Goal: Task Accomplishment & Management: Use online tool/utility

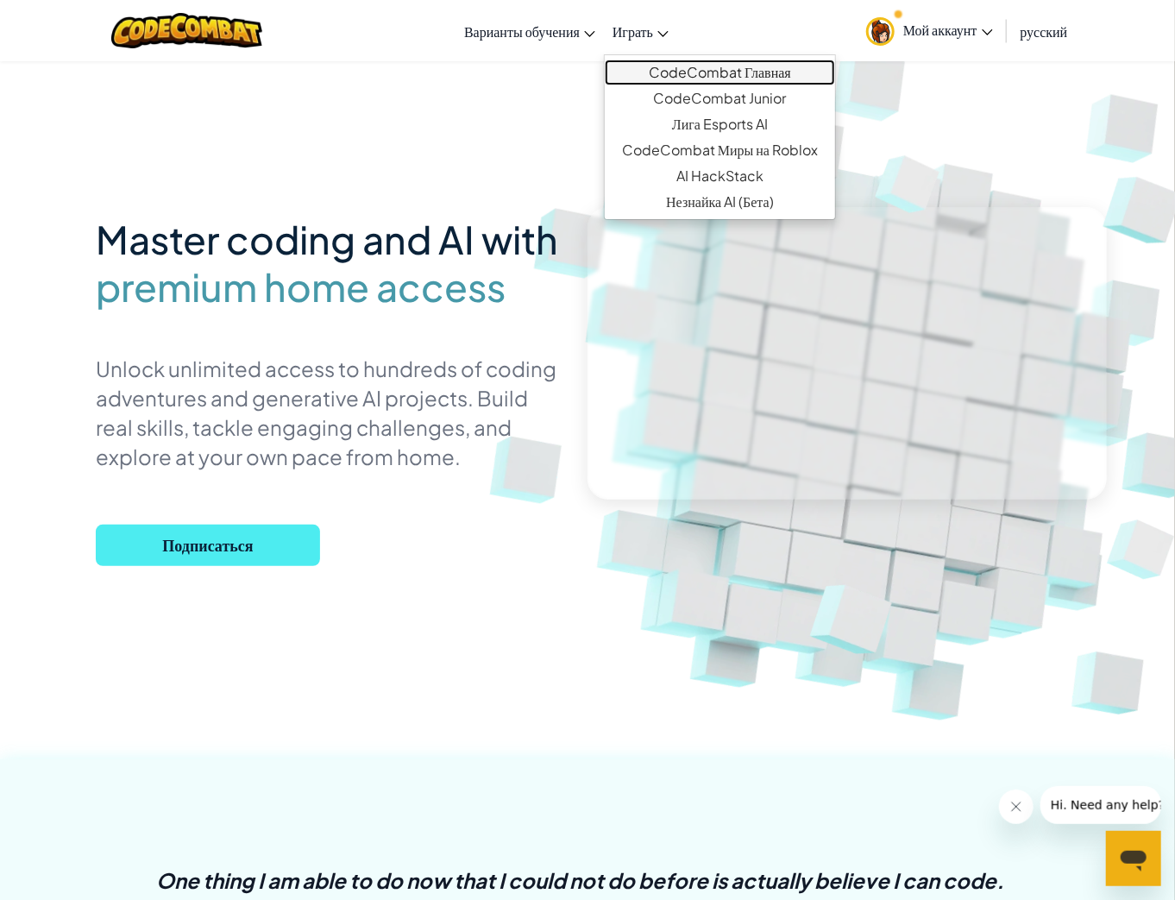
click at [705, 83] on link "CodeCombat Главная" at bounding box center [720, 73] width 230 height 26
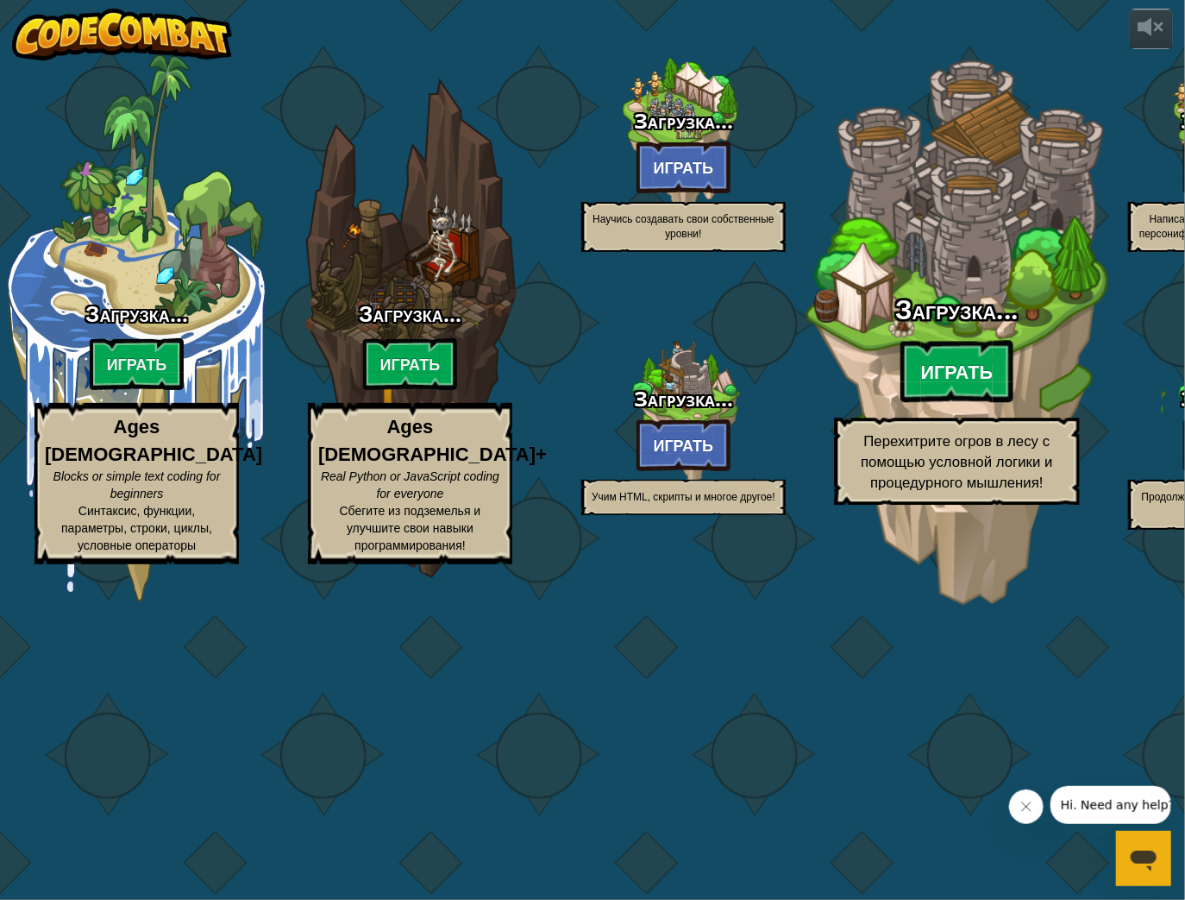
select select "ru"
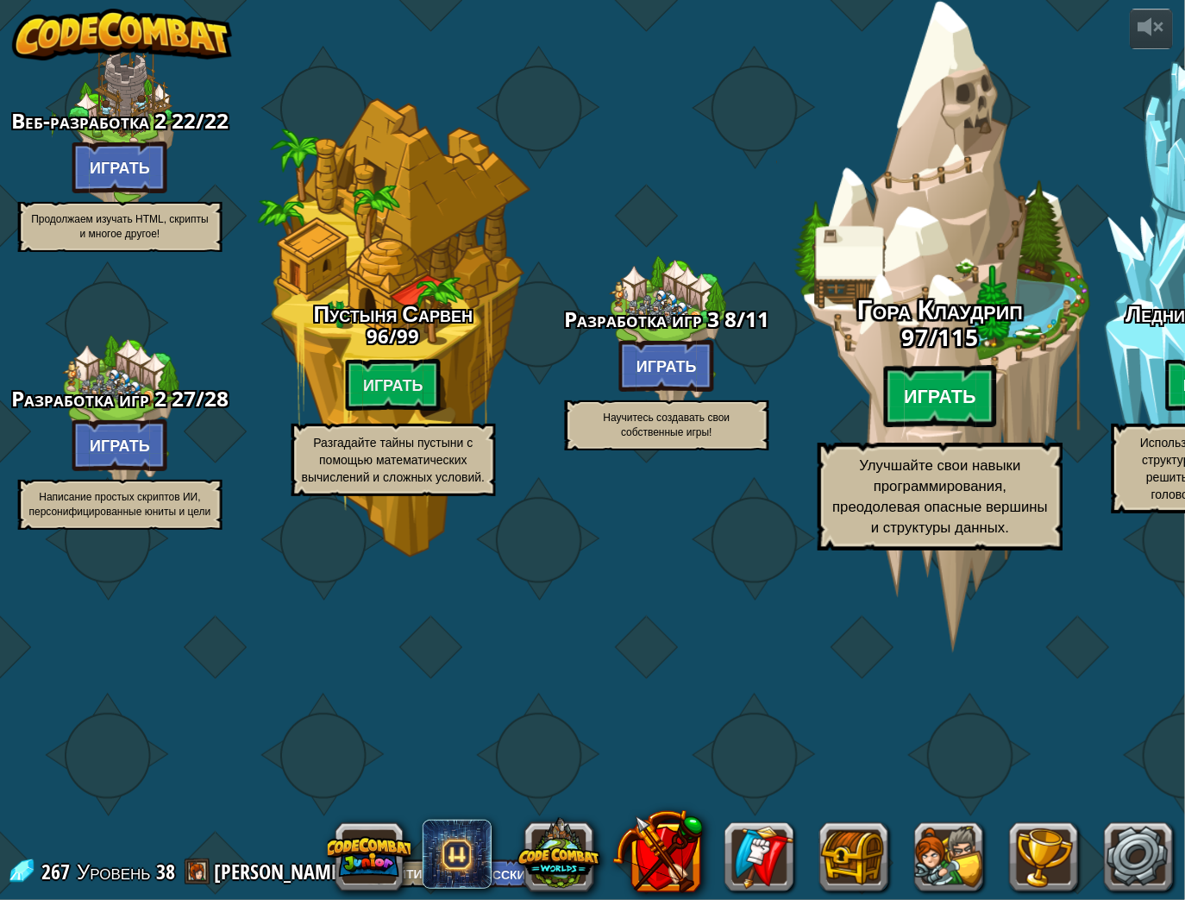
click at [919, 428] on btn "Играть" at bounding box center [941, 397] width 114 height 62
select select "ru"
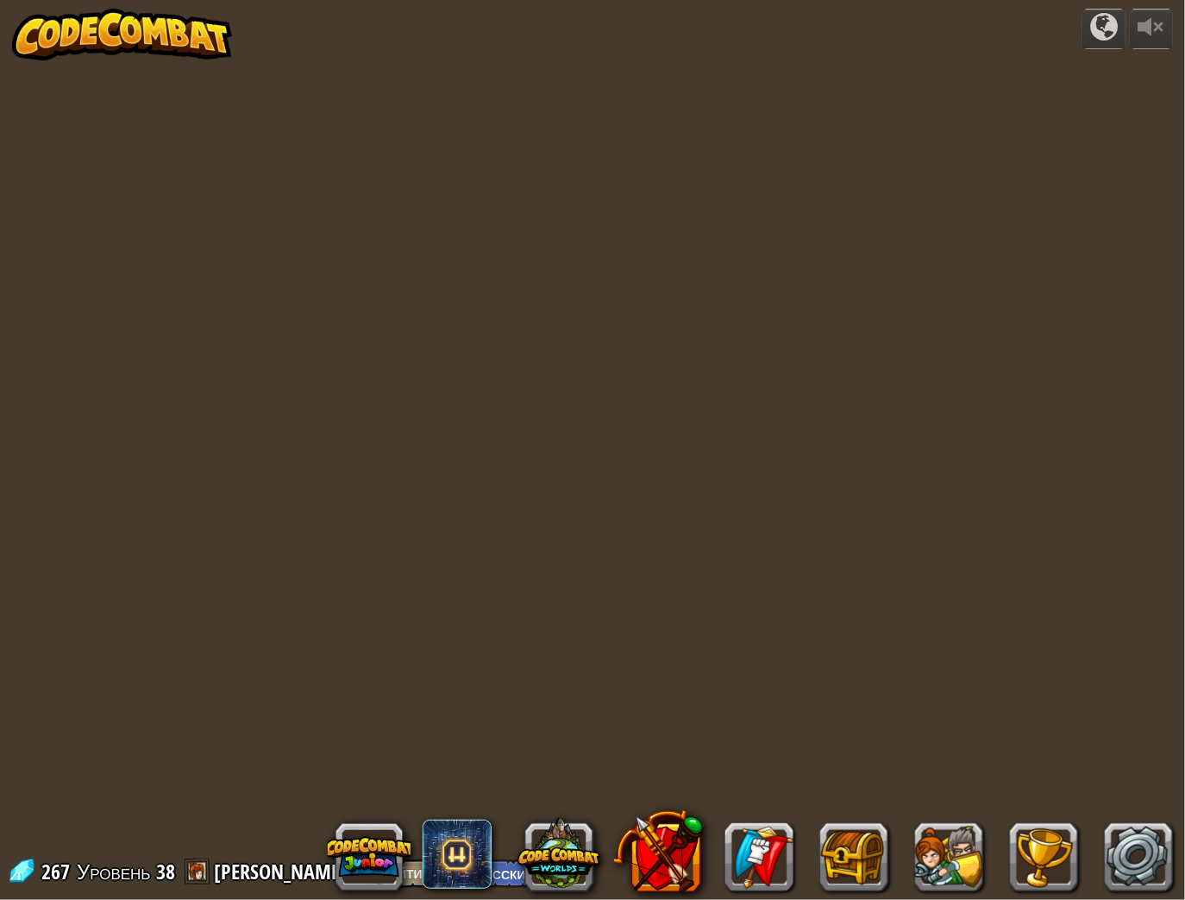
select select "ru"
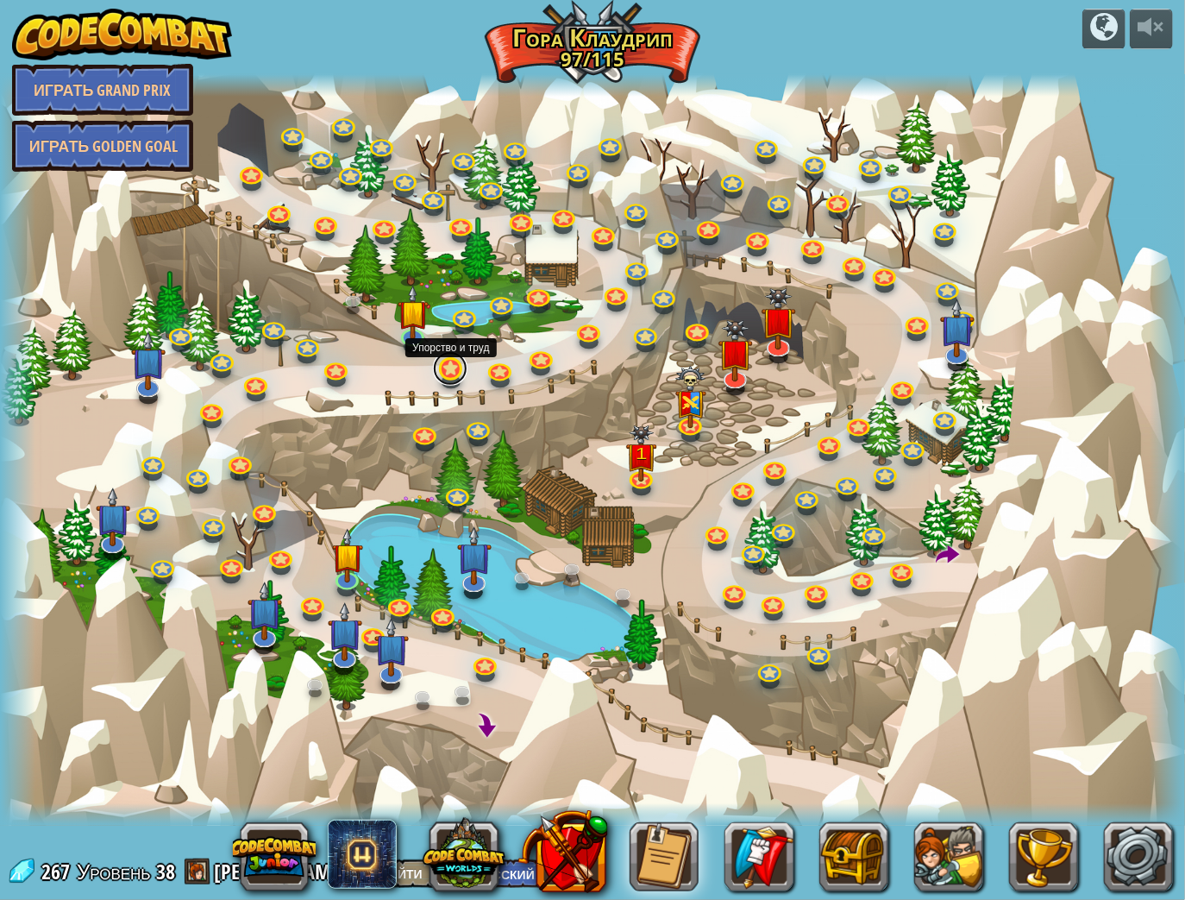
click at [453, 373] on link at bounding box center [450, 368] width 35 height 35
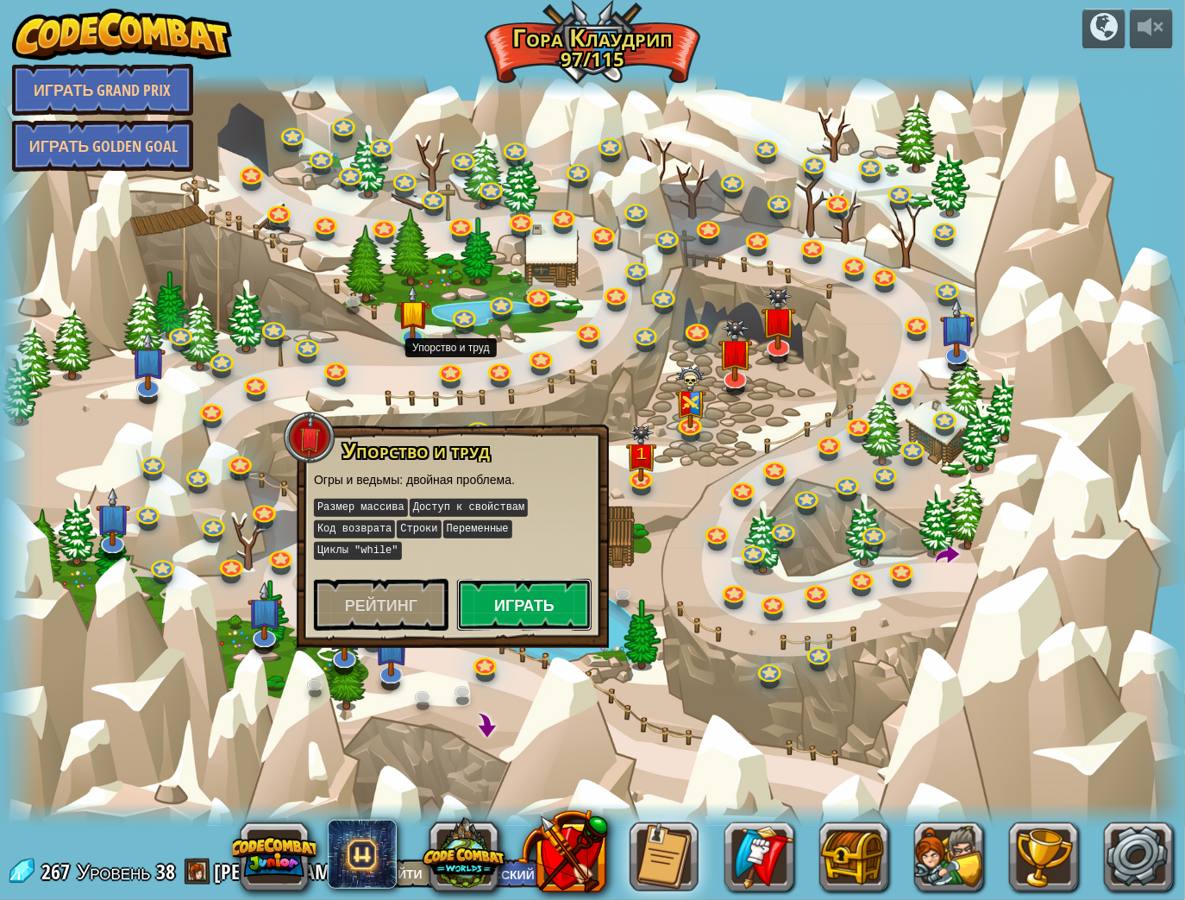
click at [524, 592] on button "Играть" at bounding box center [524, 605] width 135 height 52
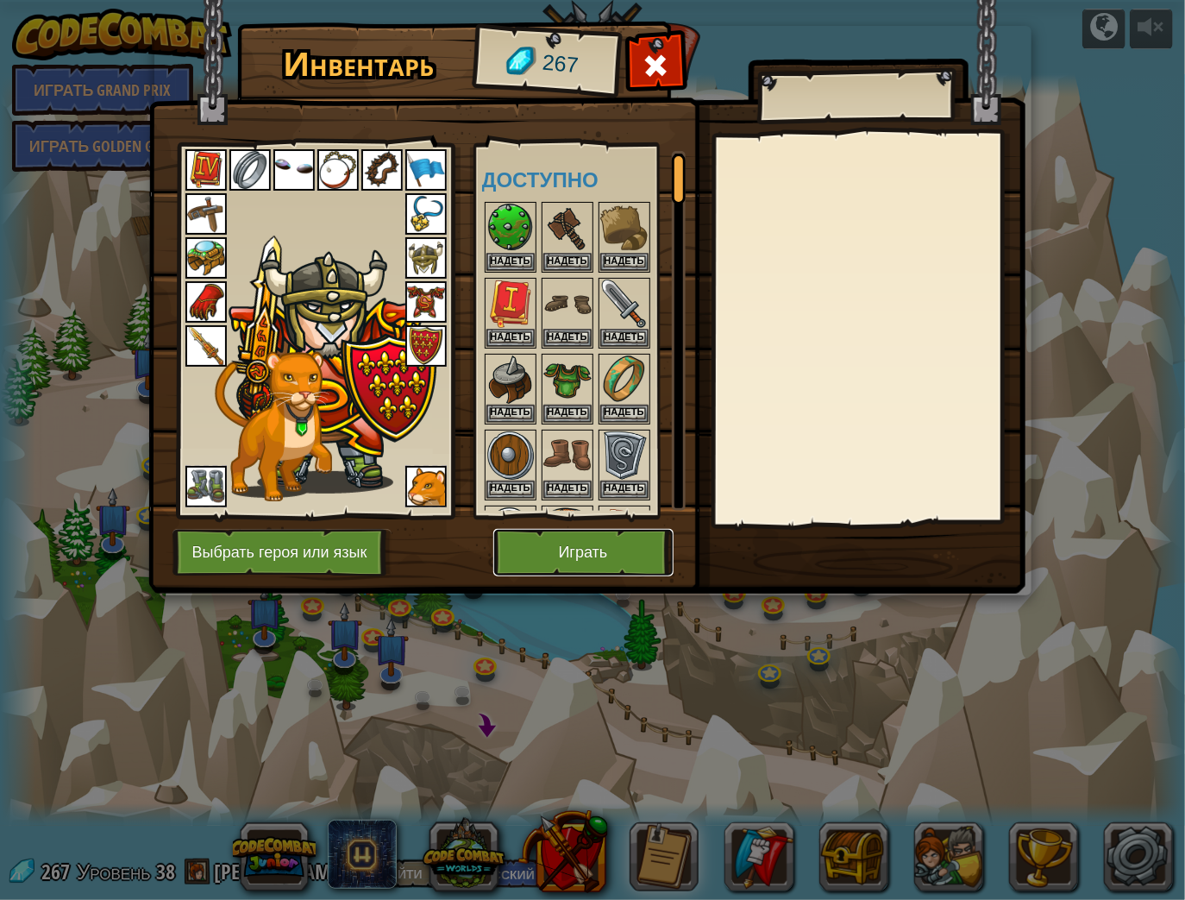
click at [593, 530] on button "Играть" at bounding box center [584, 552] width 180 height 47
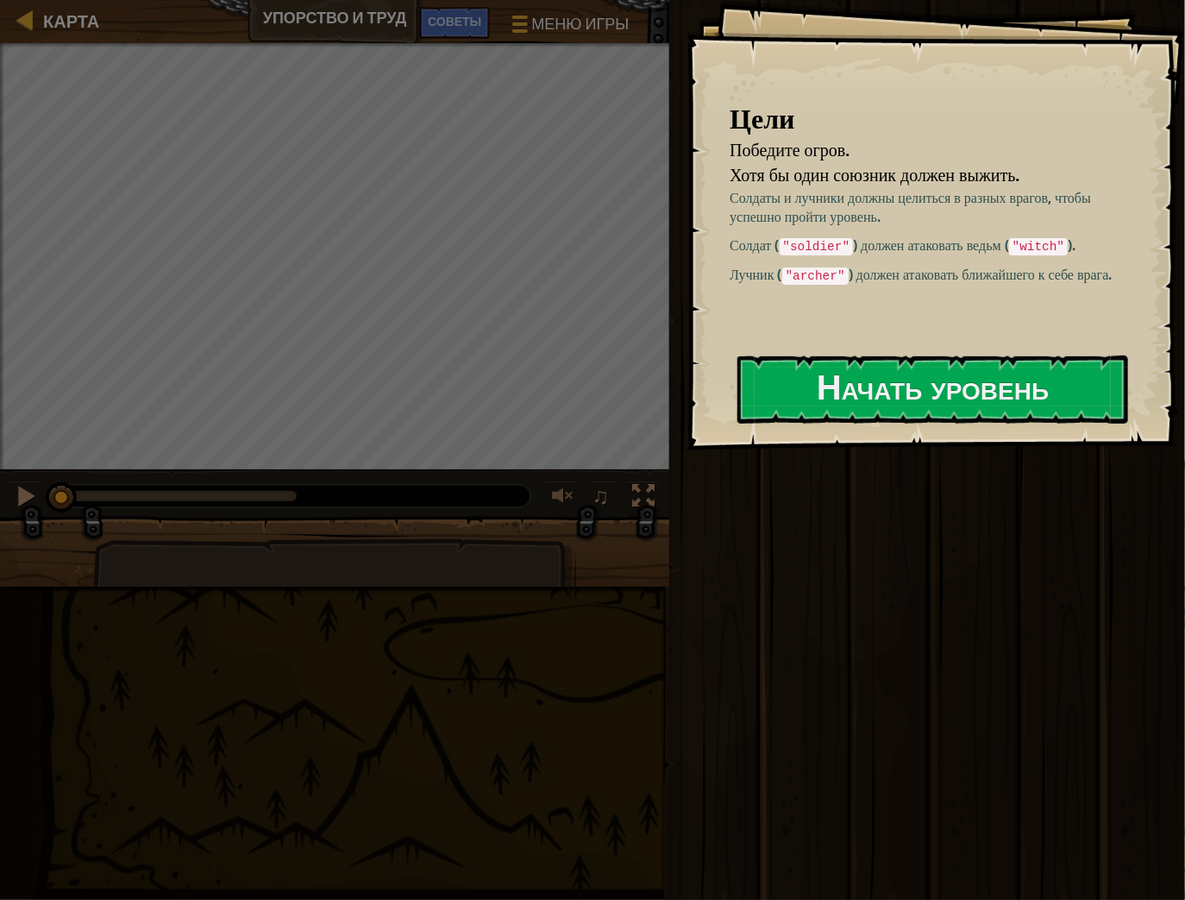
click at [1036, 595] on div "Запустить ⇧↵ [PERSON_NAME] [PERSON_NAME]" at bounding box center [924, 445] width 521 height 891
click at [930, 376] on button "Начать уровень" at bounding box center [933, 389] width 391 height 68
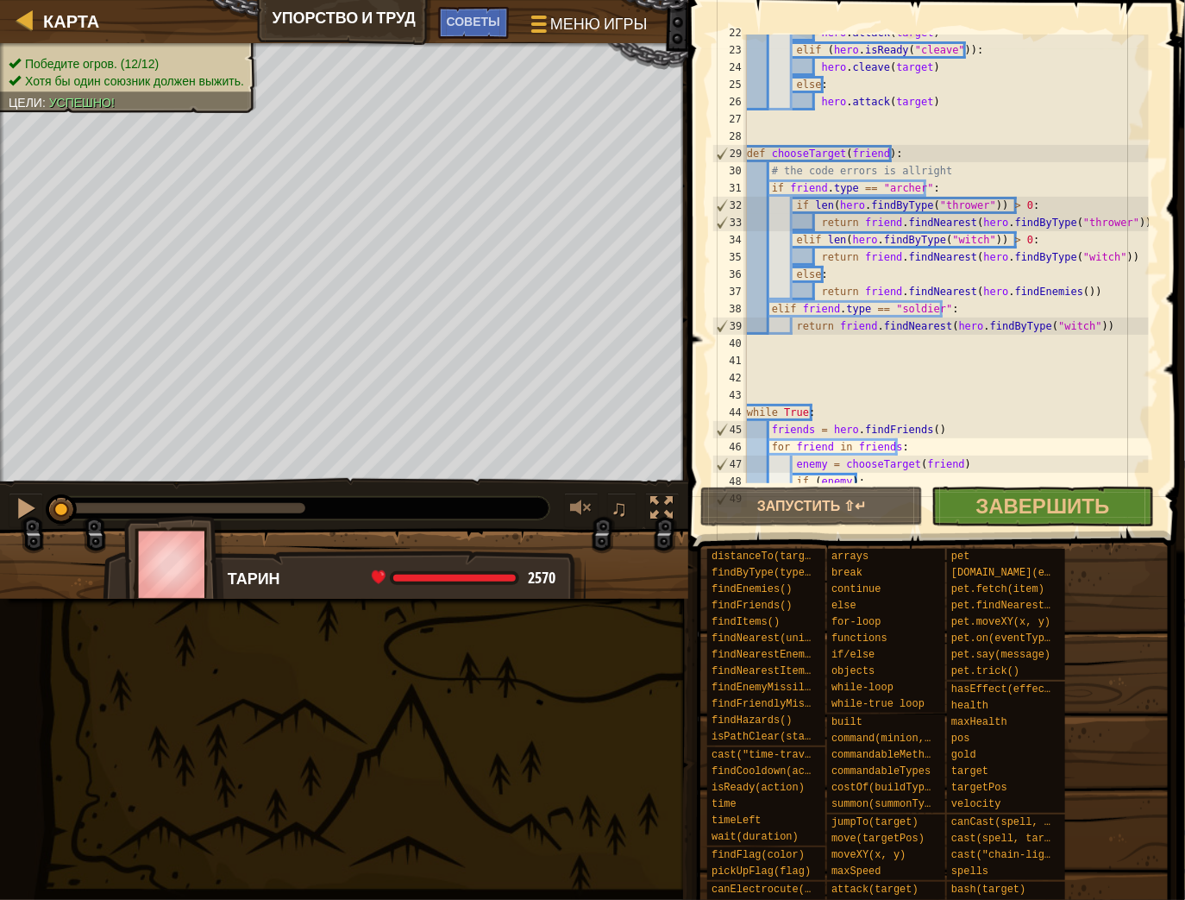
scroll to position [431, 0]
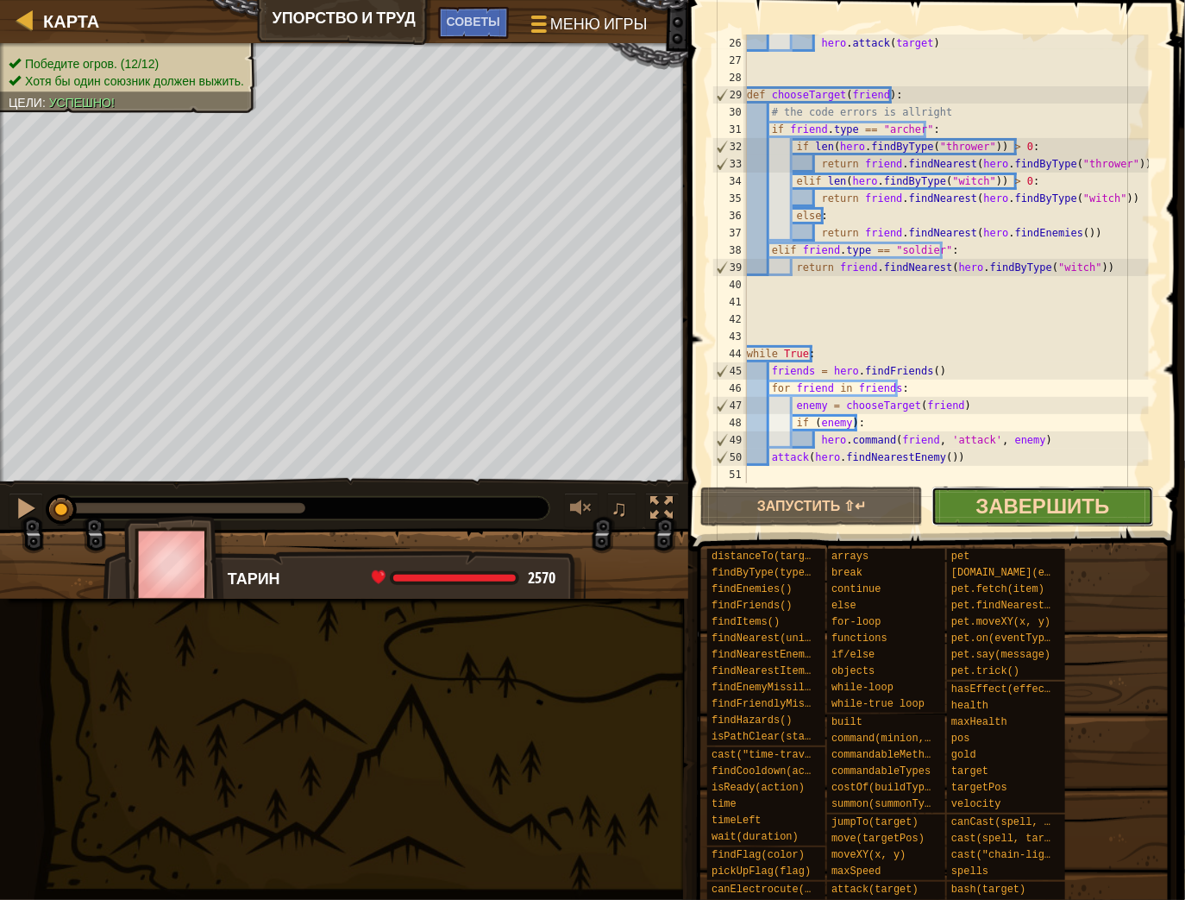
click at [1073, 513] on span "Завершить" at bounding box center [1044, 506] width 134 height 28
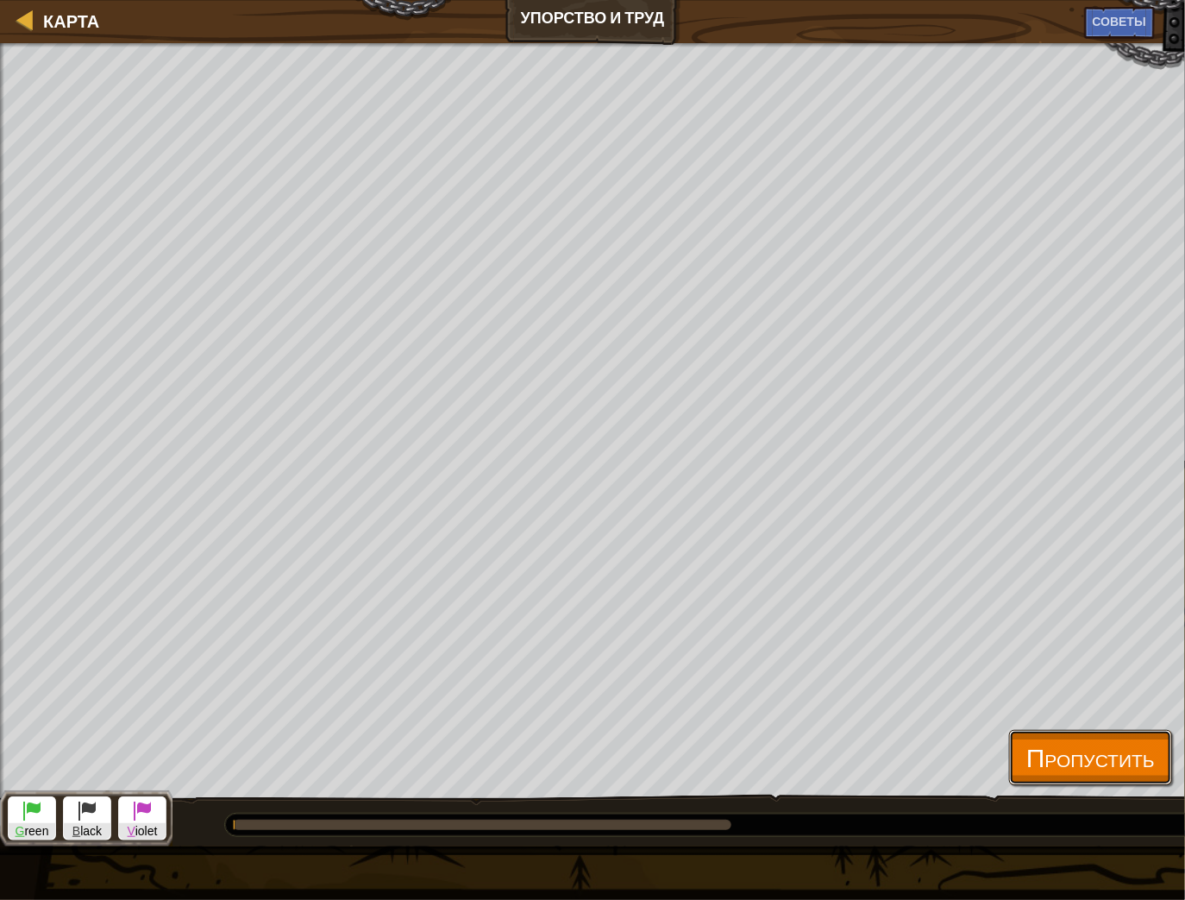
click at [1076, 739] on span "Пропустить" at bounding box center [1091, 756] width 129 height 35
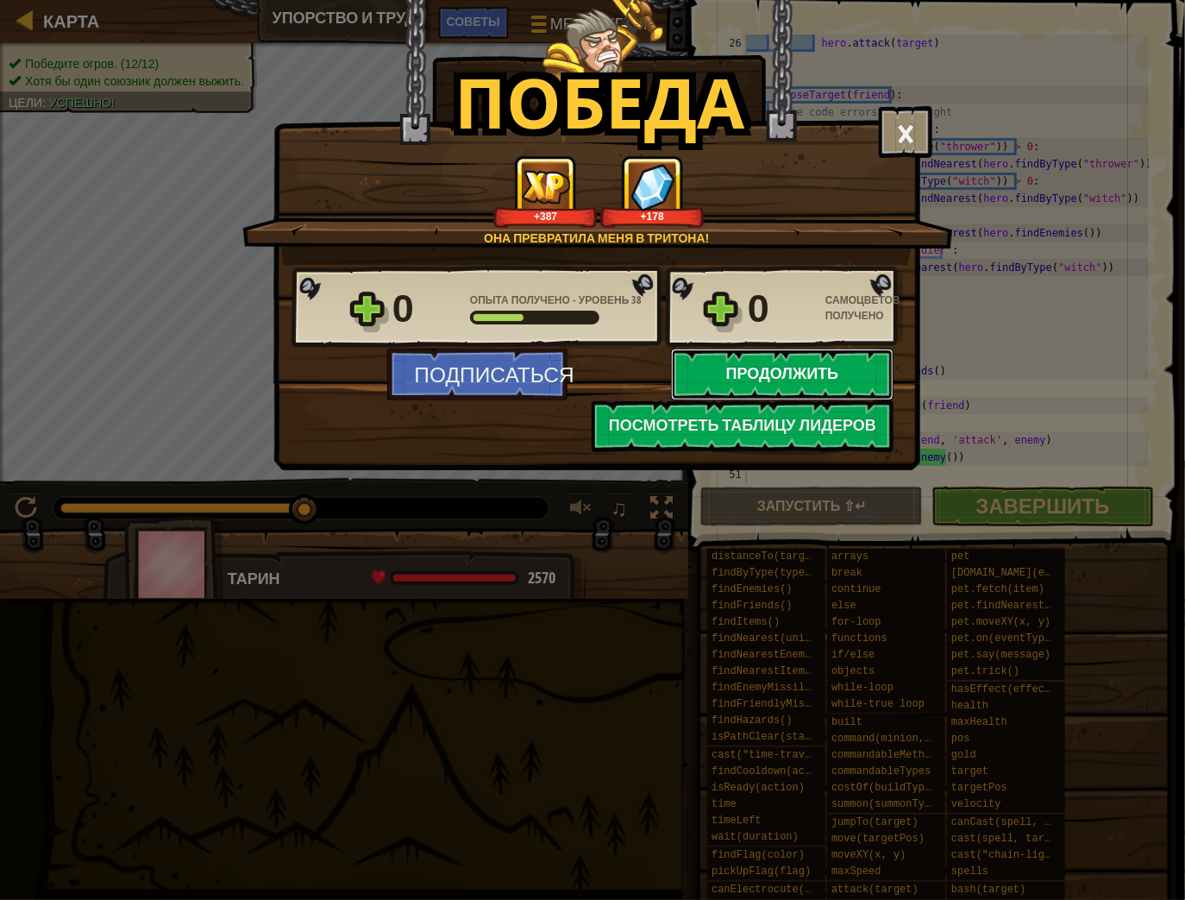
click at [819, 379] on button "Продолжить" at bounding box center [782, 375] width 223 height 52
select select "ru"
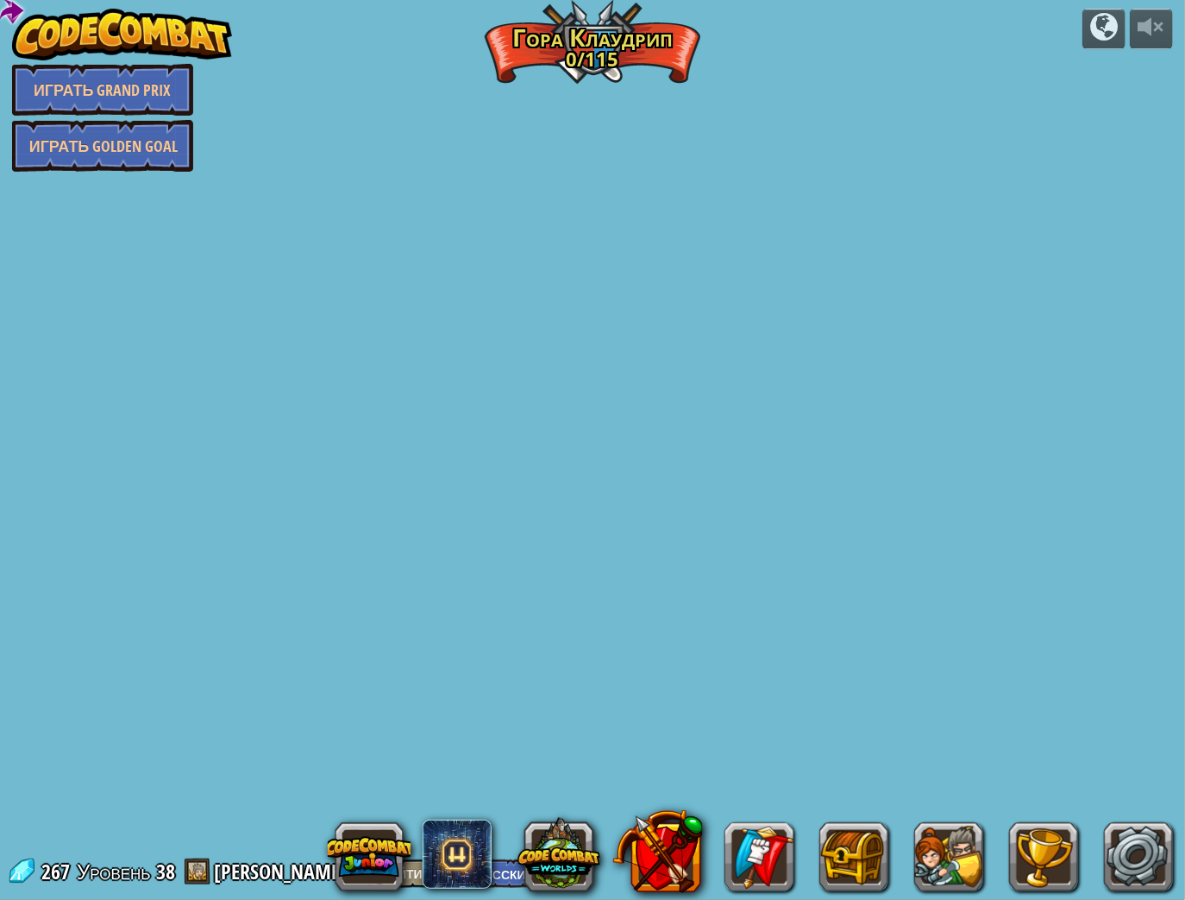
select select "ru"
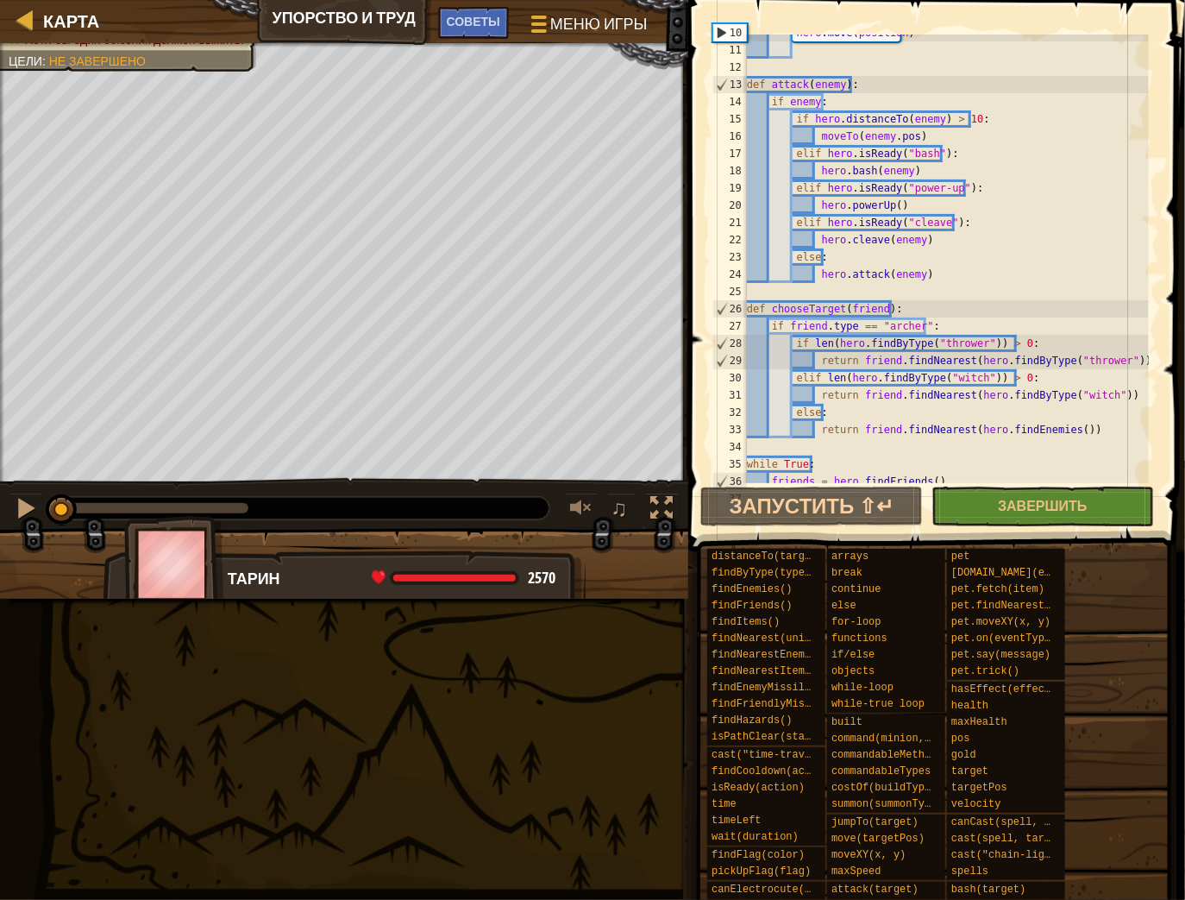
scroll to position [328, 0]
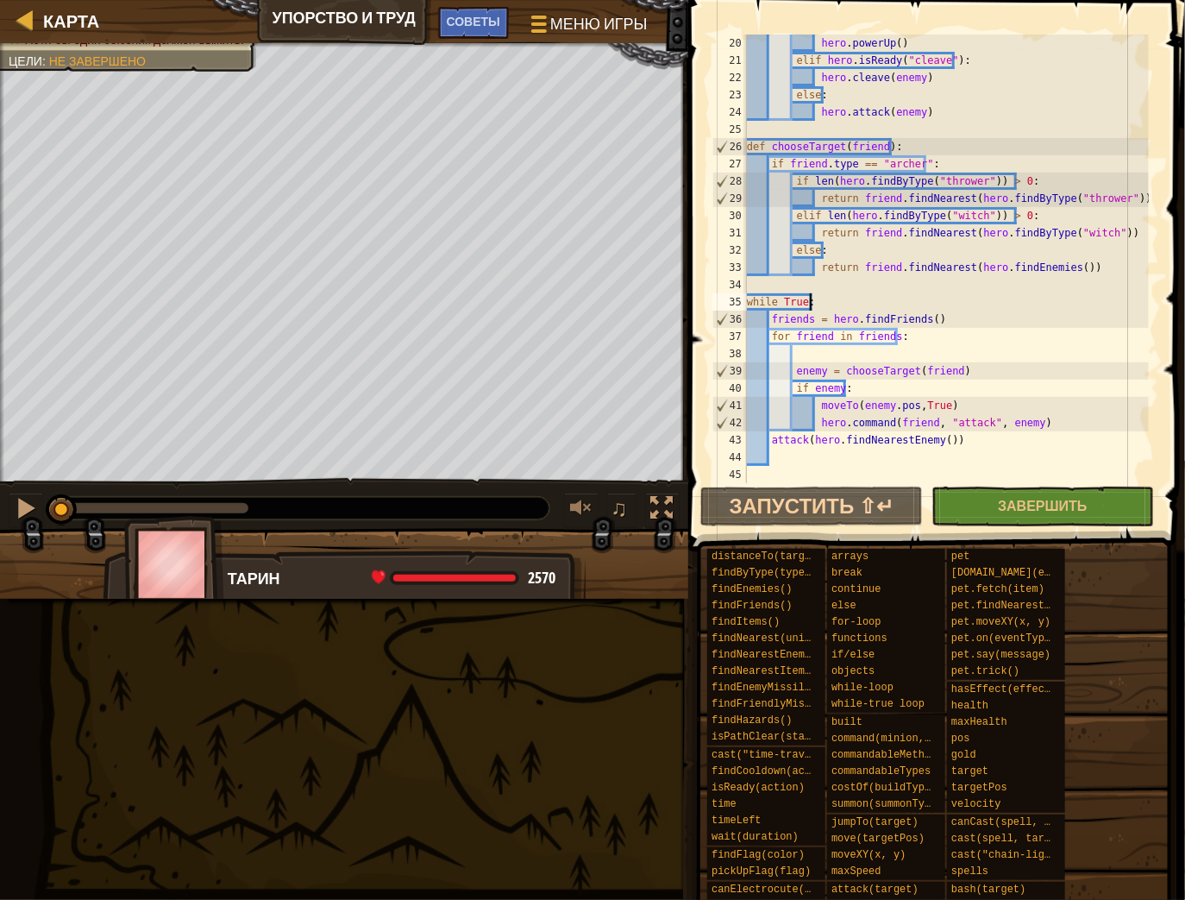
click at [848, 298] on div "hero . powerUp ( ) [PERSON_NAME] . isReady ( "cleave" ) : hero . cleave ( enemy…" at bounding box center [947, 276] width 406 height 483
type textarea "while True:"
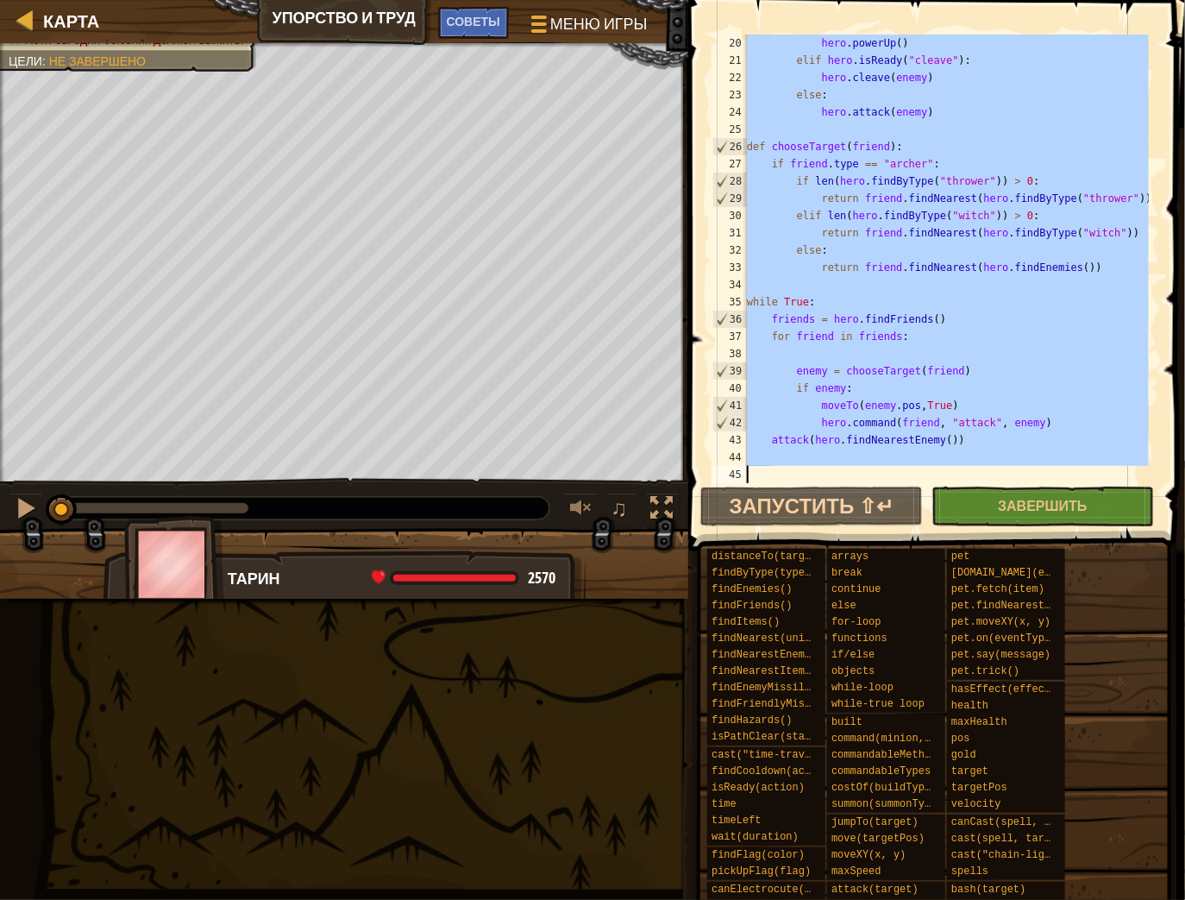
paste textarea "attack(hero.findNearestEnemy())"
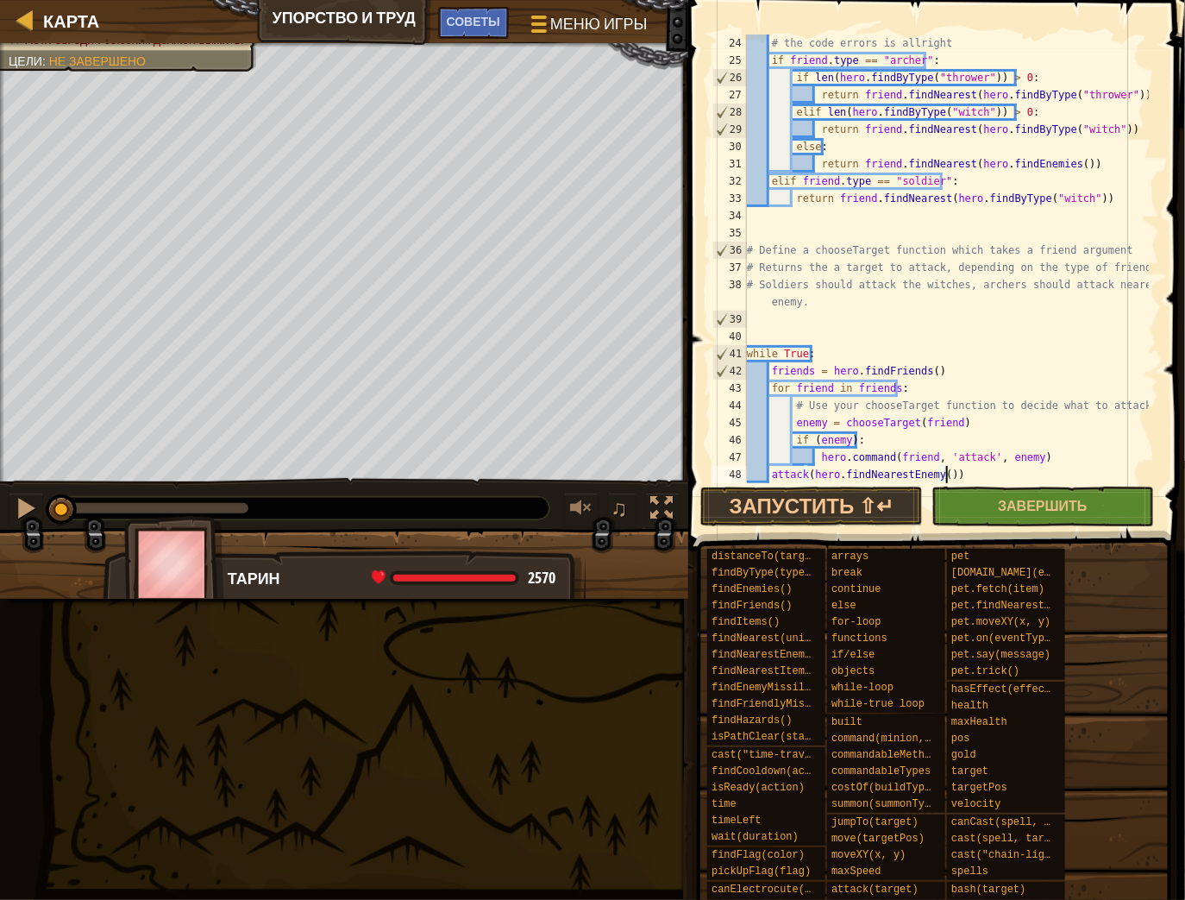
scroll to position [414, 0]
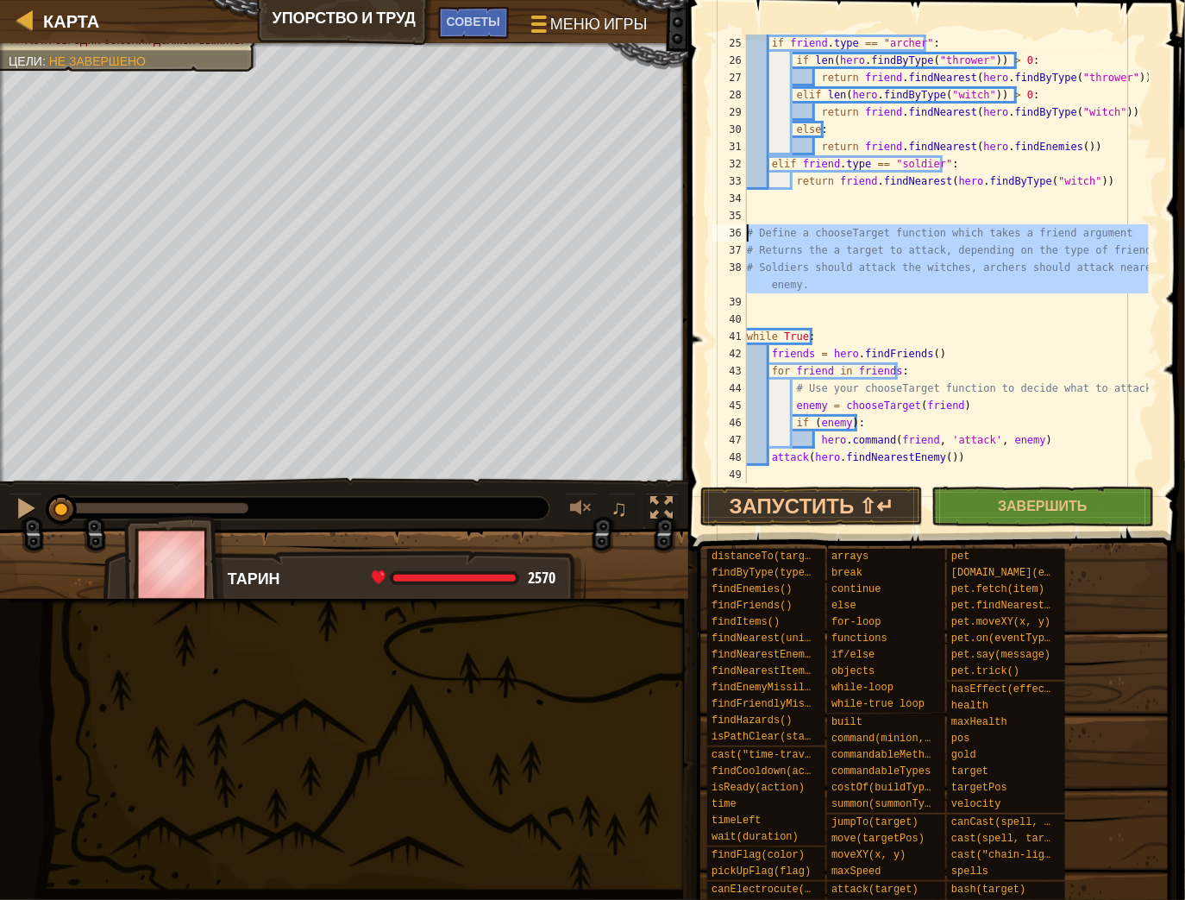
drag, startPoint x: 775, startPoint y: 300, endPoint x: 737, endPoint y: 220, distance: 88.8
click at [737, 220] on div "attack(hero.findNearestEnemy()) 25 26 27 28 29 30 31 32 33 34 35 36 37 38 39 40…" at bounding box center [934, 259] width 450 height 449
type textarea "# Define a chooseTarget function which takes a friend argument"
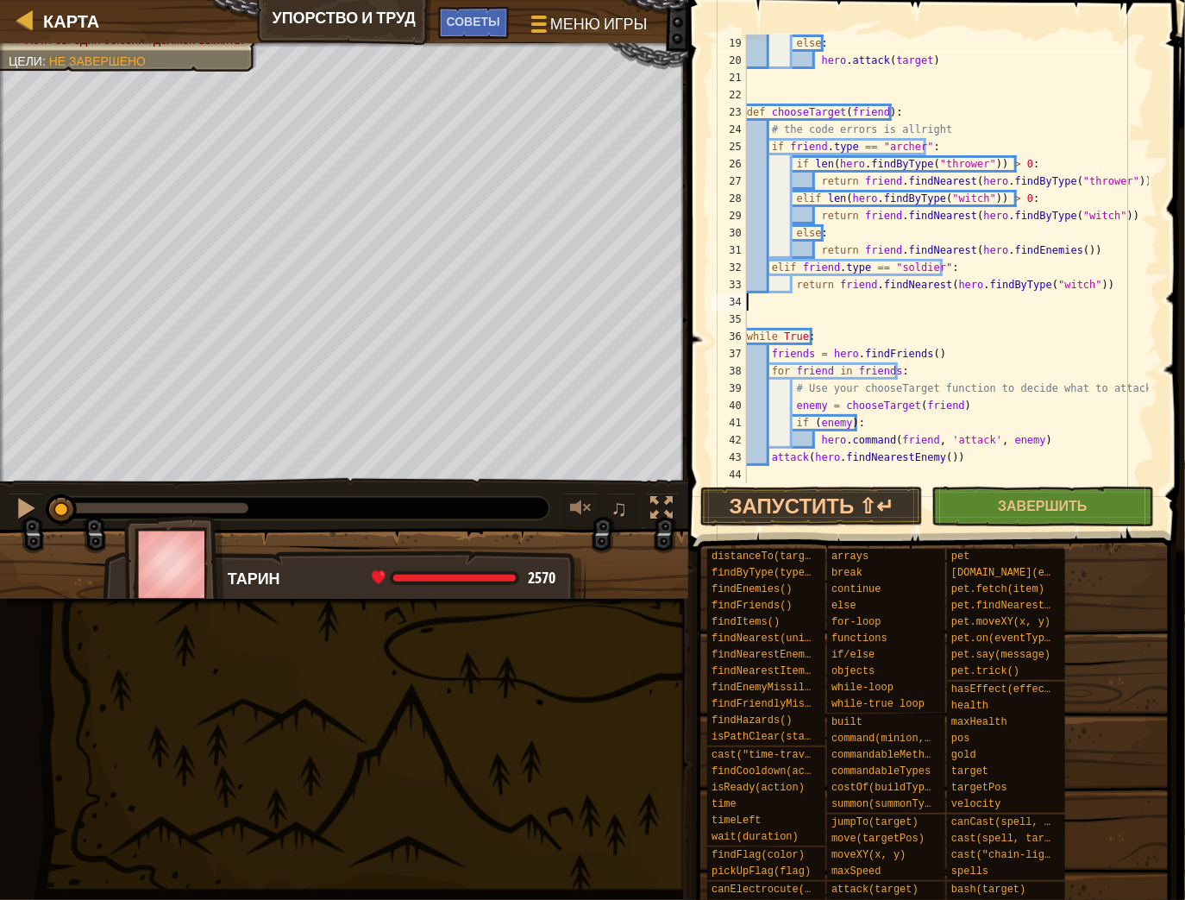
type textarea "return friend.findNearest(hero.findByType("witch"))"
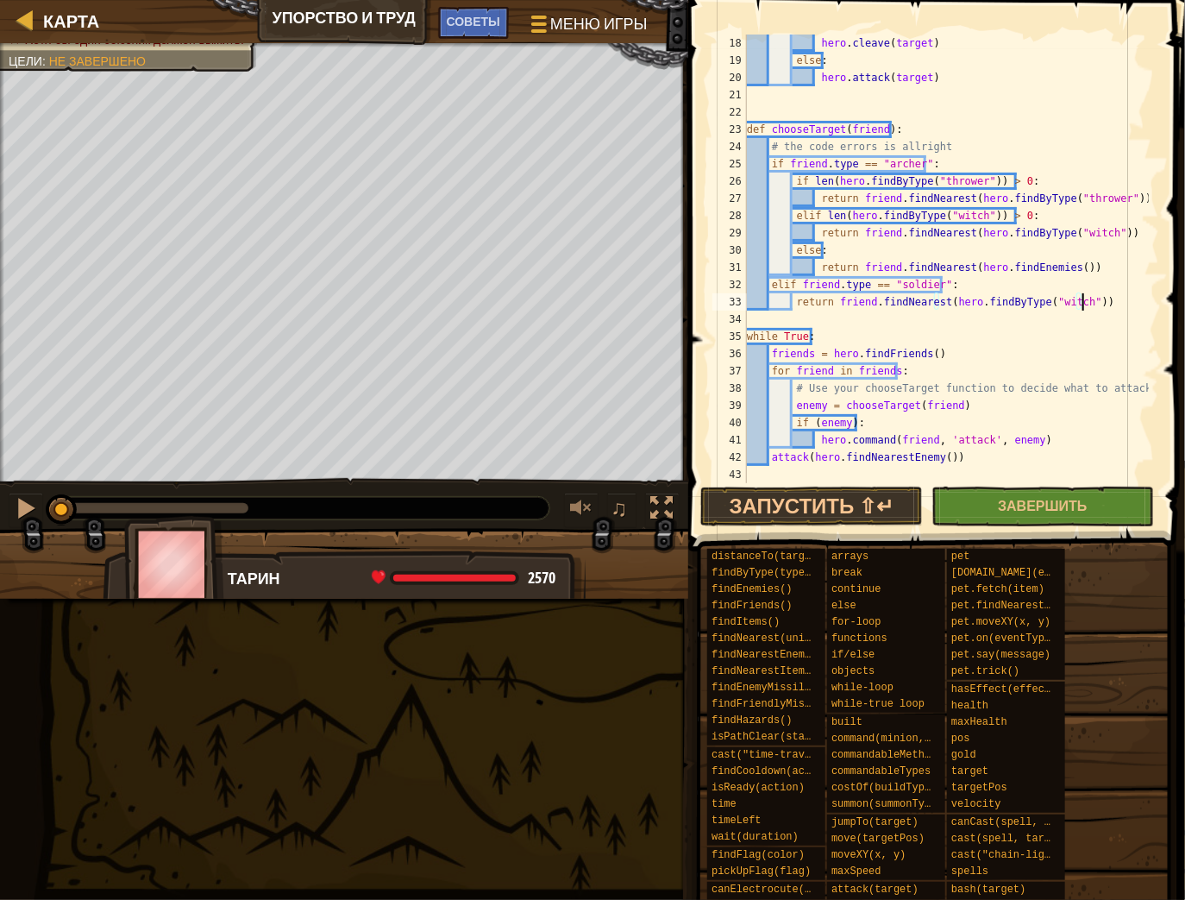
scroll to position [128, 0]
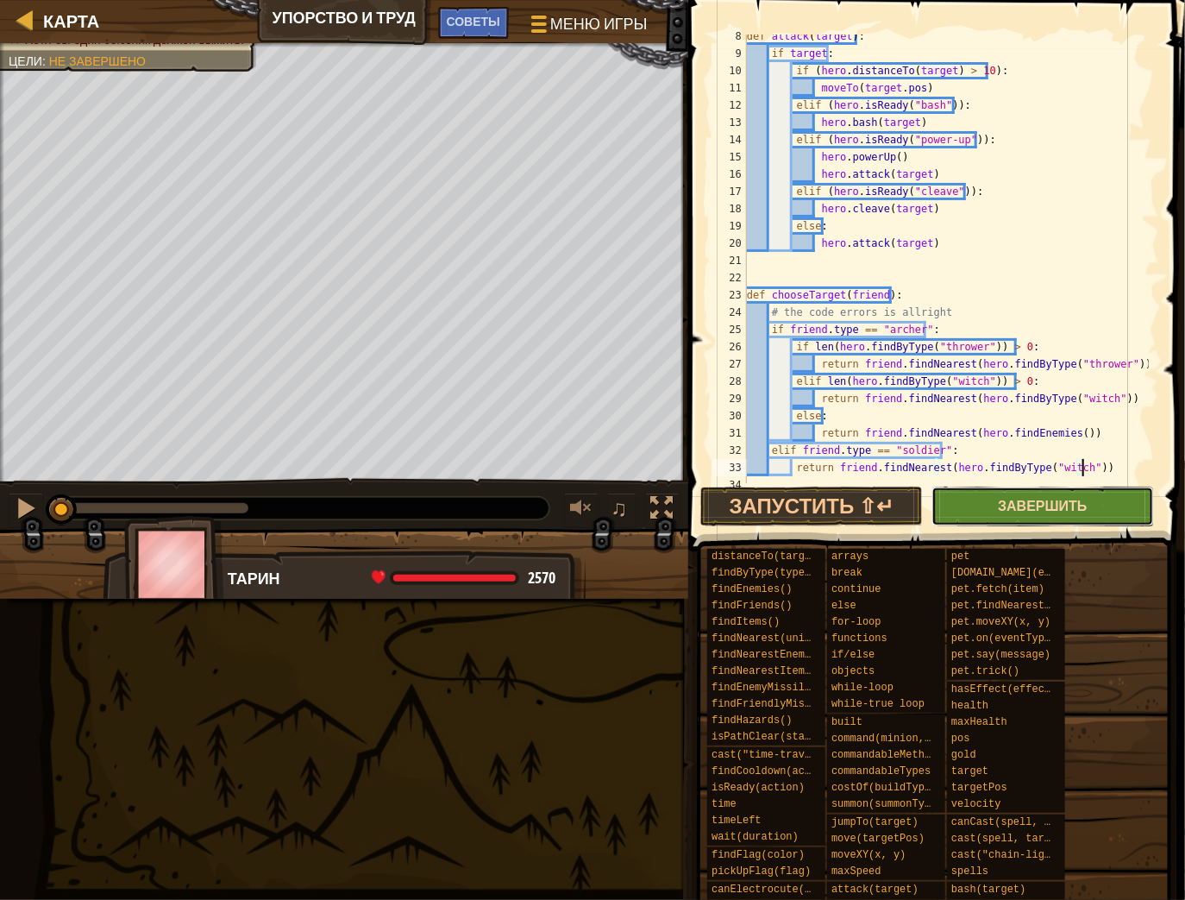
click at [1073, 512] on span "Завершить" at bounding box center [1042, 505] width 89 height 19
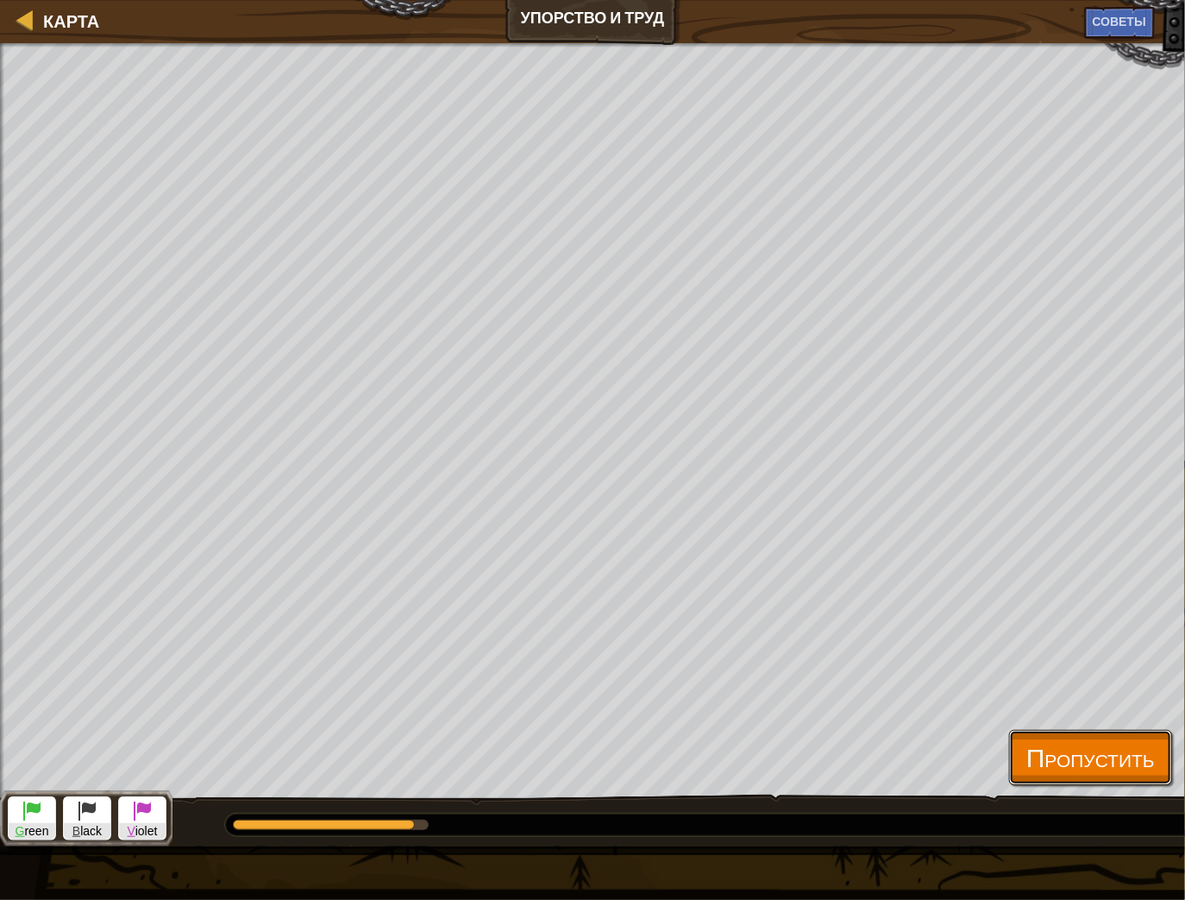
click at [1106, 760] on span "Пропустить" at bounding box center [1091, 756] width 129 height 35
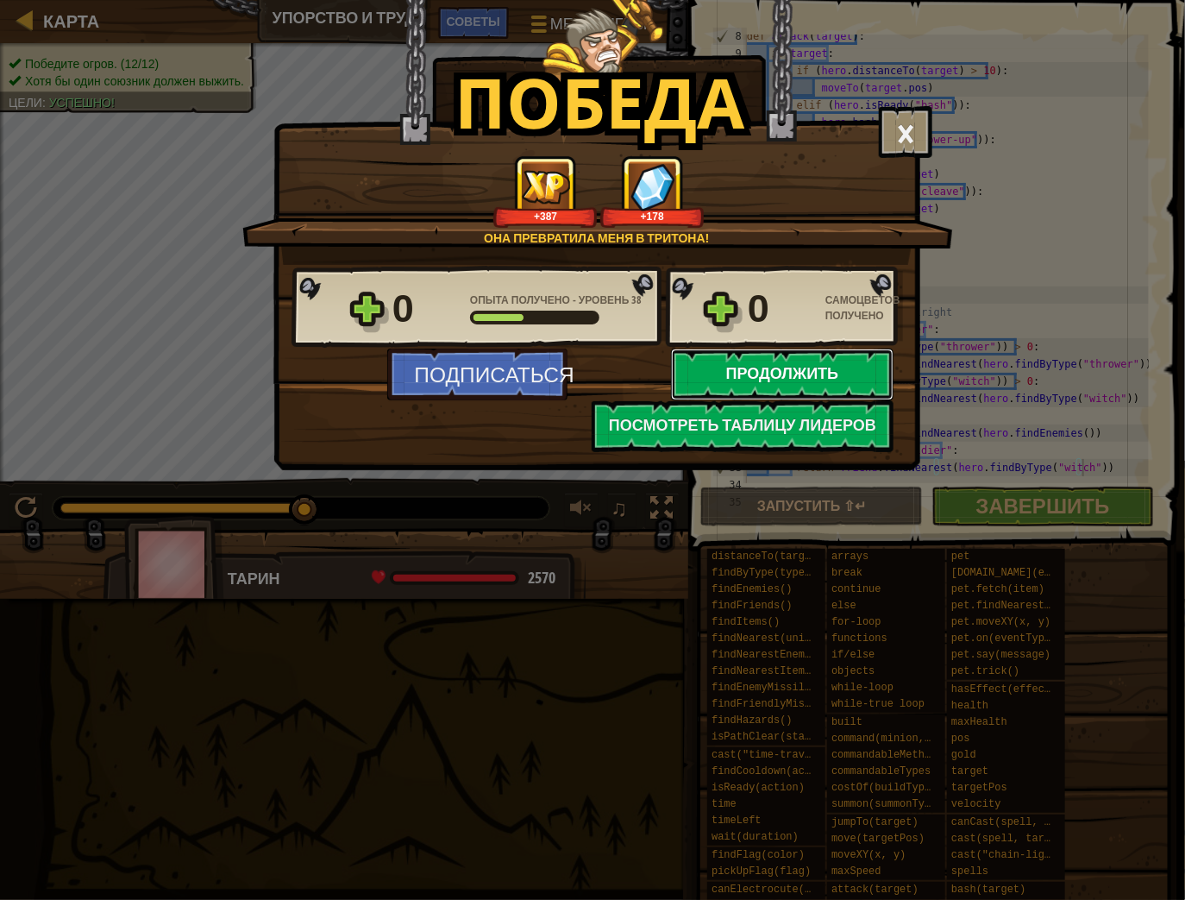
click at [818, 367] on button "Продолжить" at bounding box center [782, 375] width 223 height 52
select select "ru"
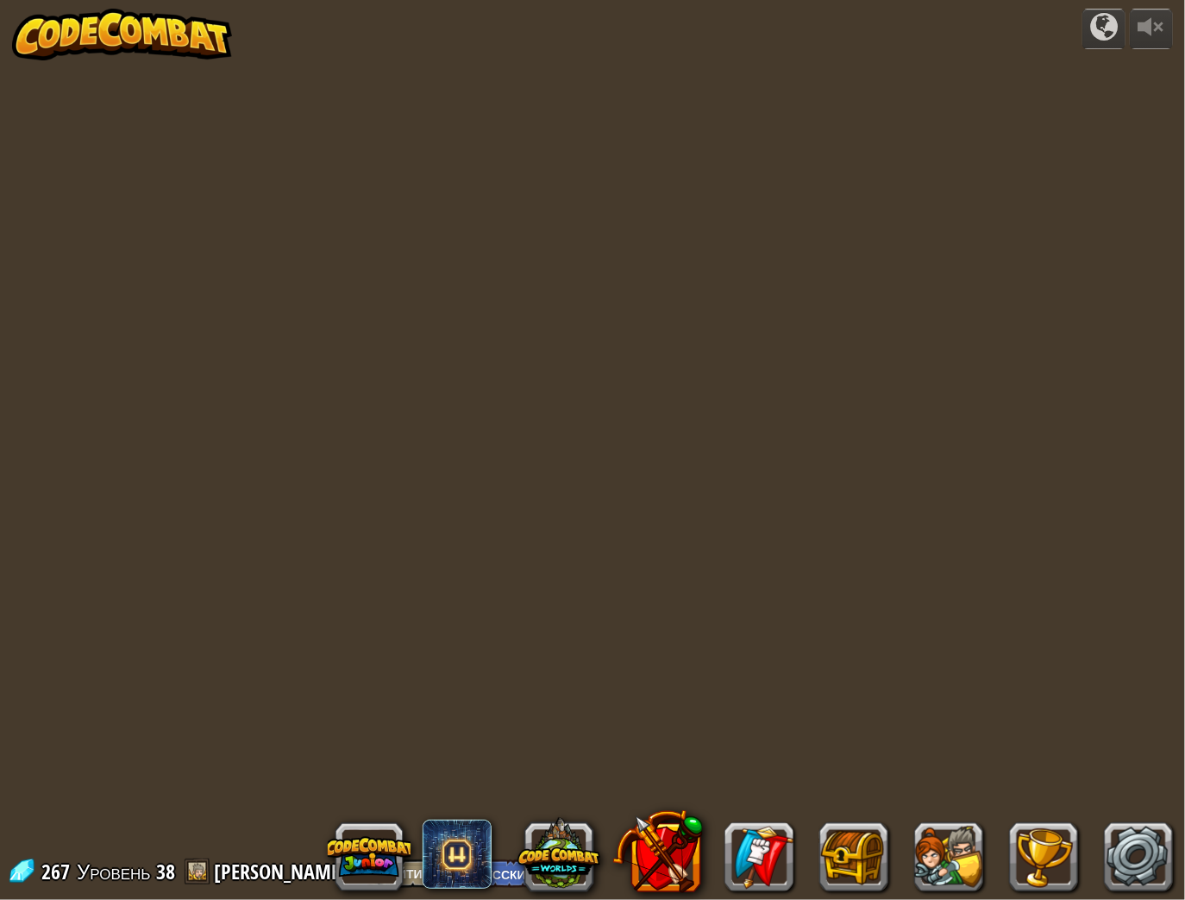
select select "ru"
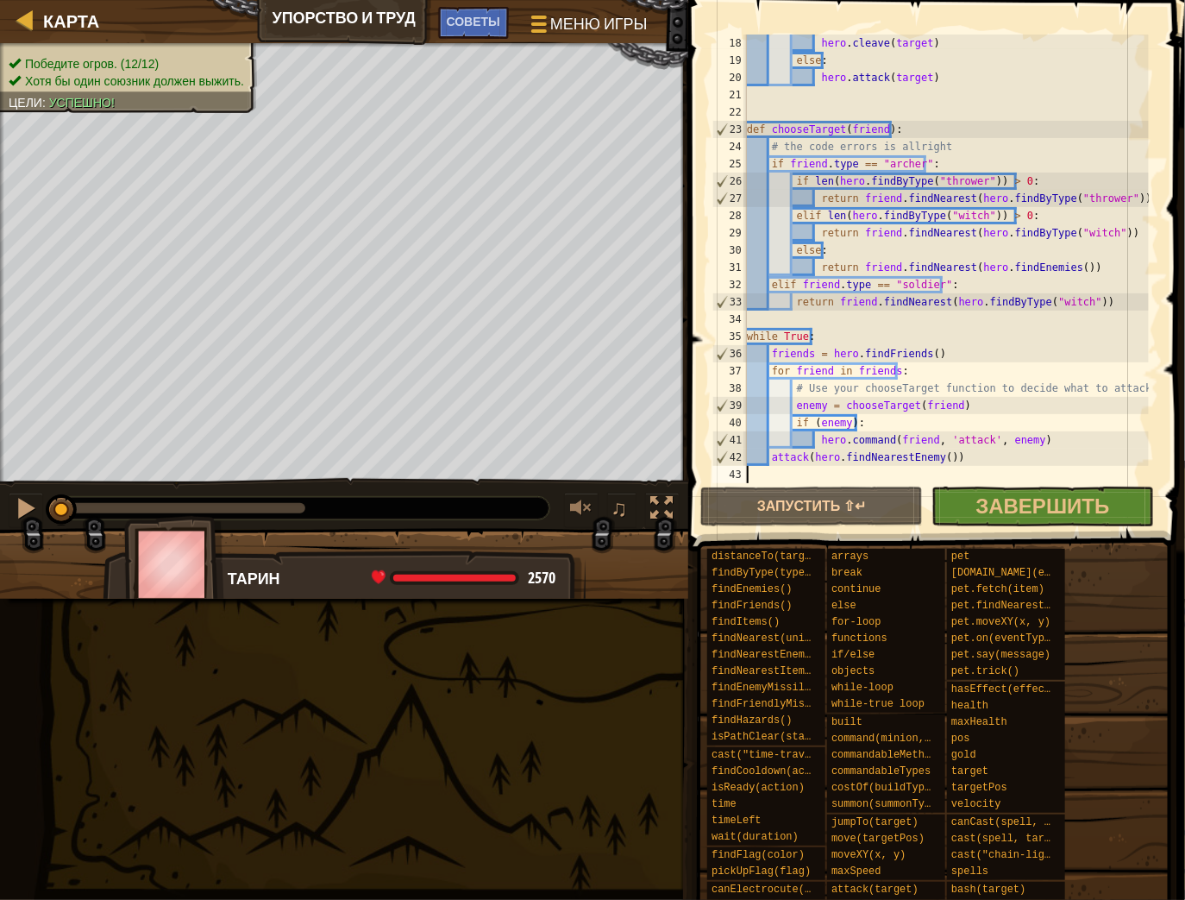
scroll to position [293, 0]
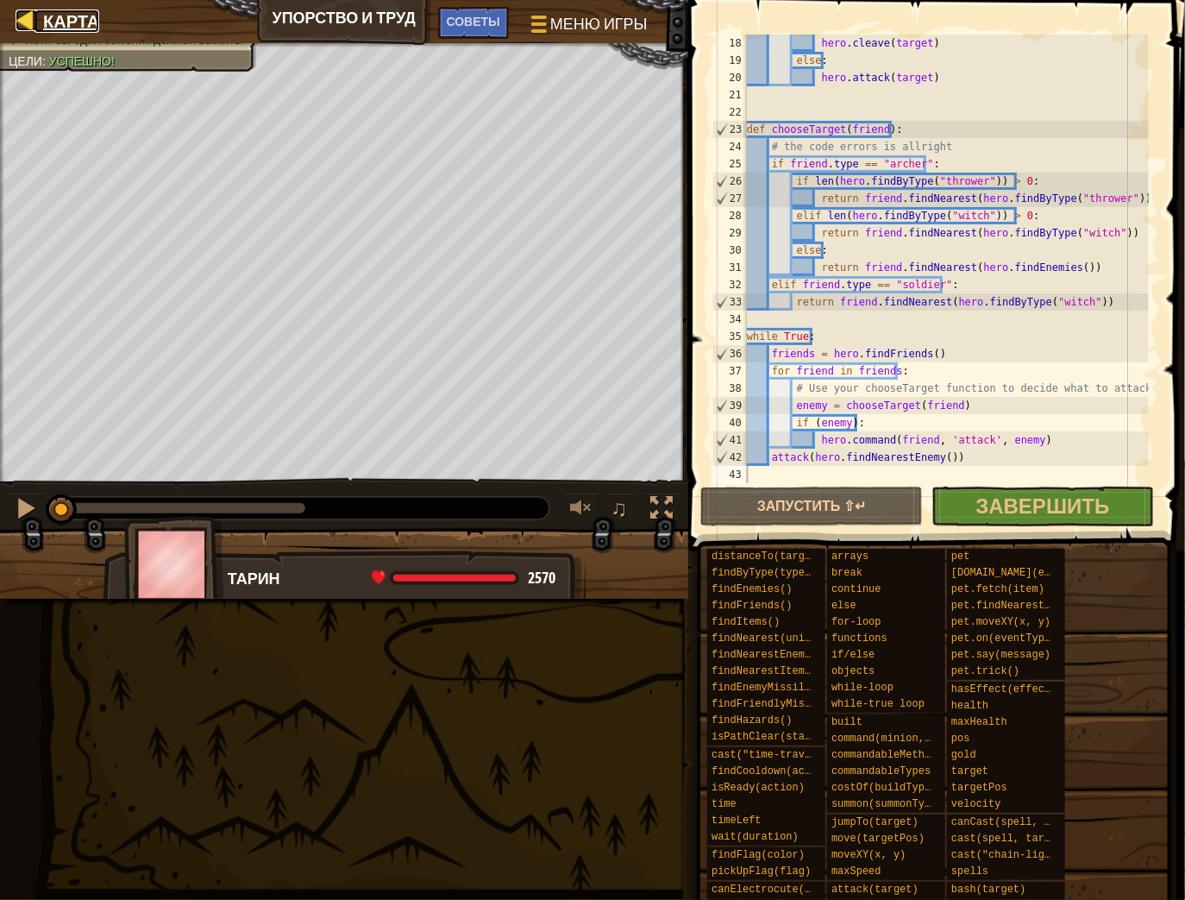
click at [65, 26] on span "Карта" at bounding box center [71, 20] width 56 height 23
select select "ru"
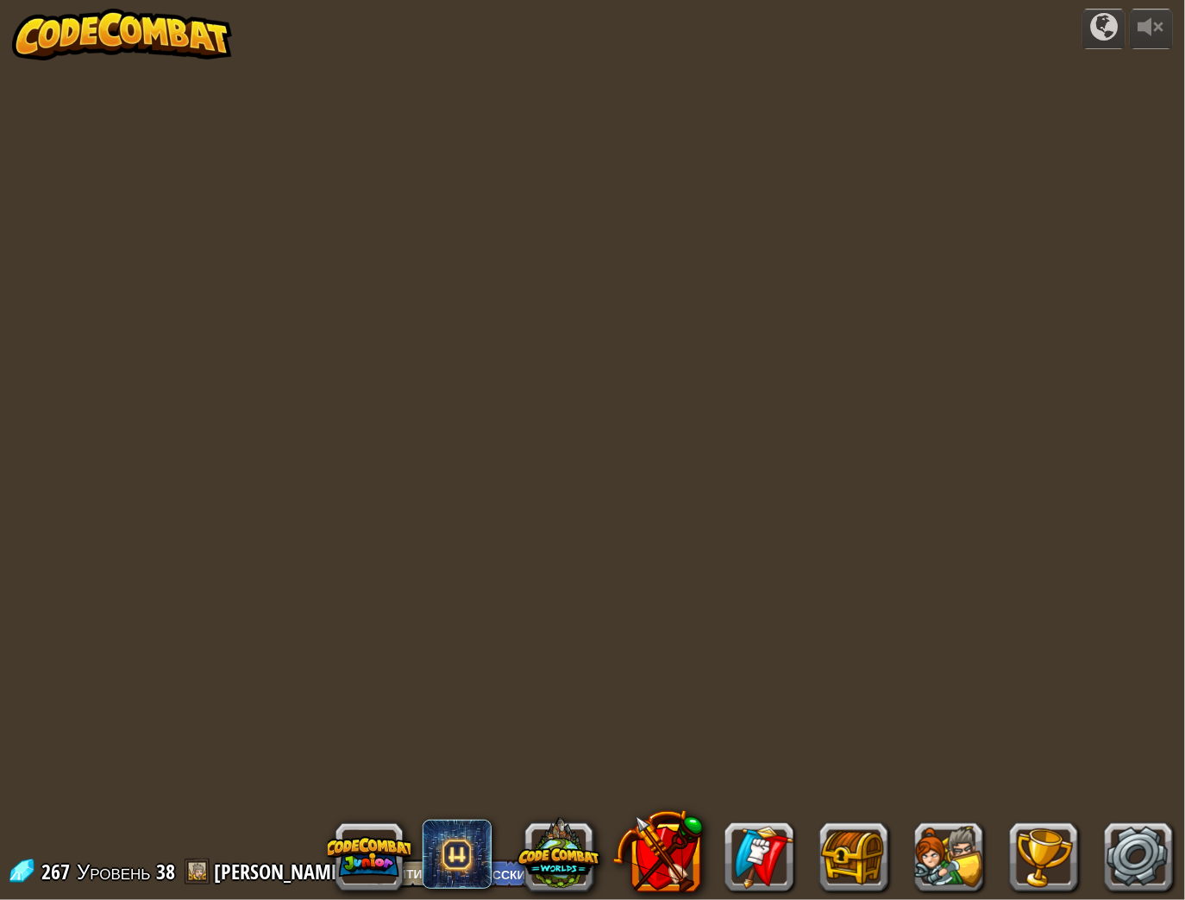
select select "ru"
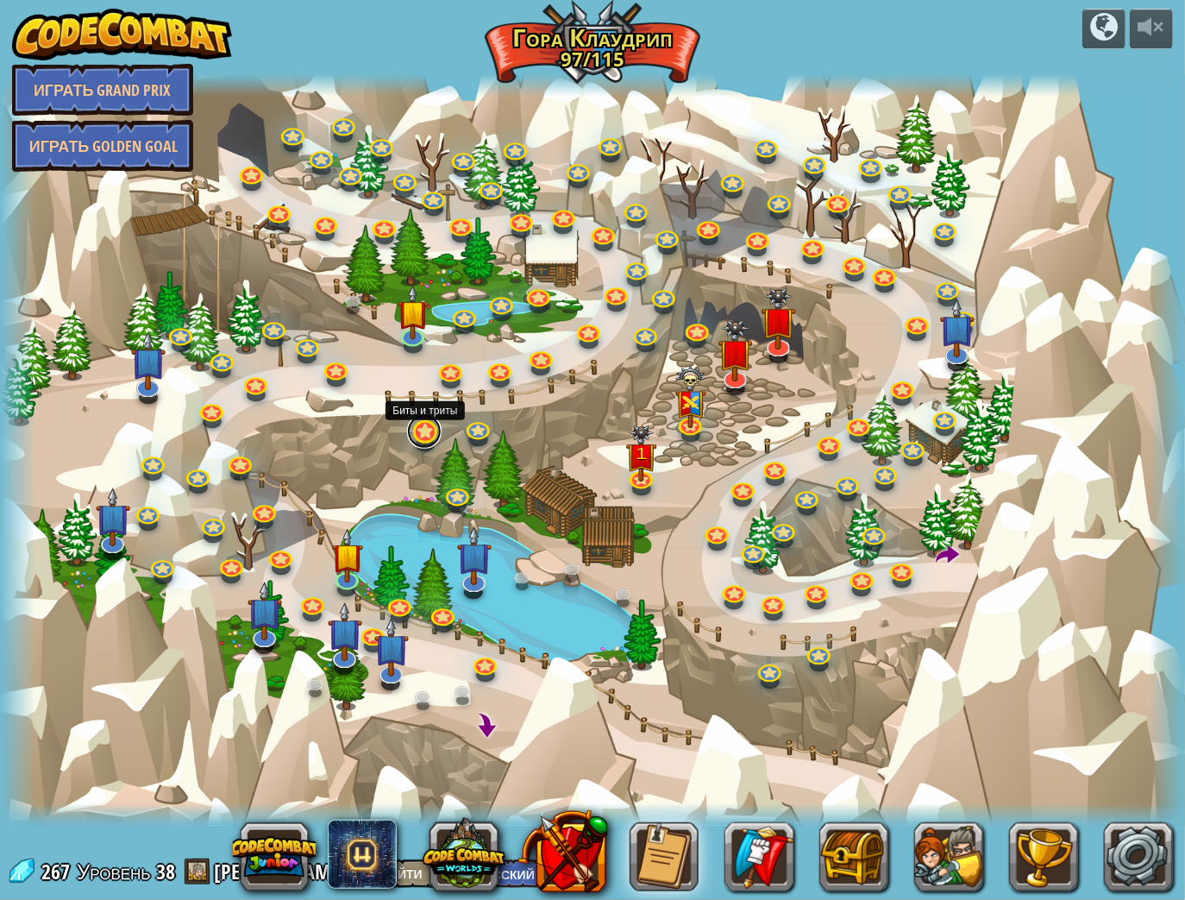
click at [419, 443] on link at bounding box center [424, 431] width 35 height 35
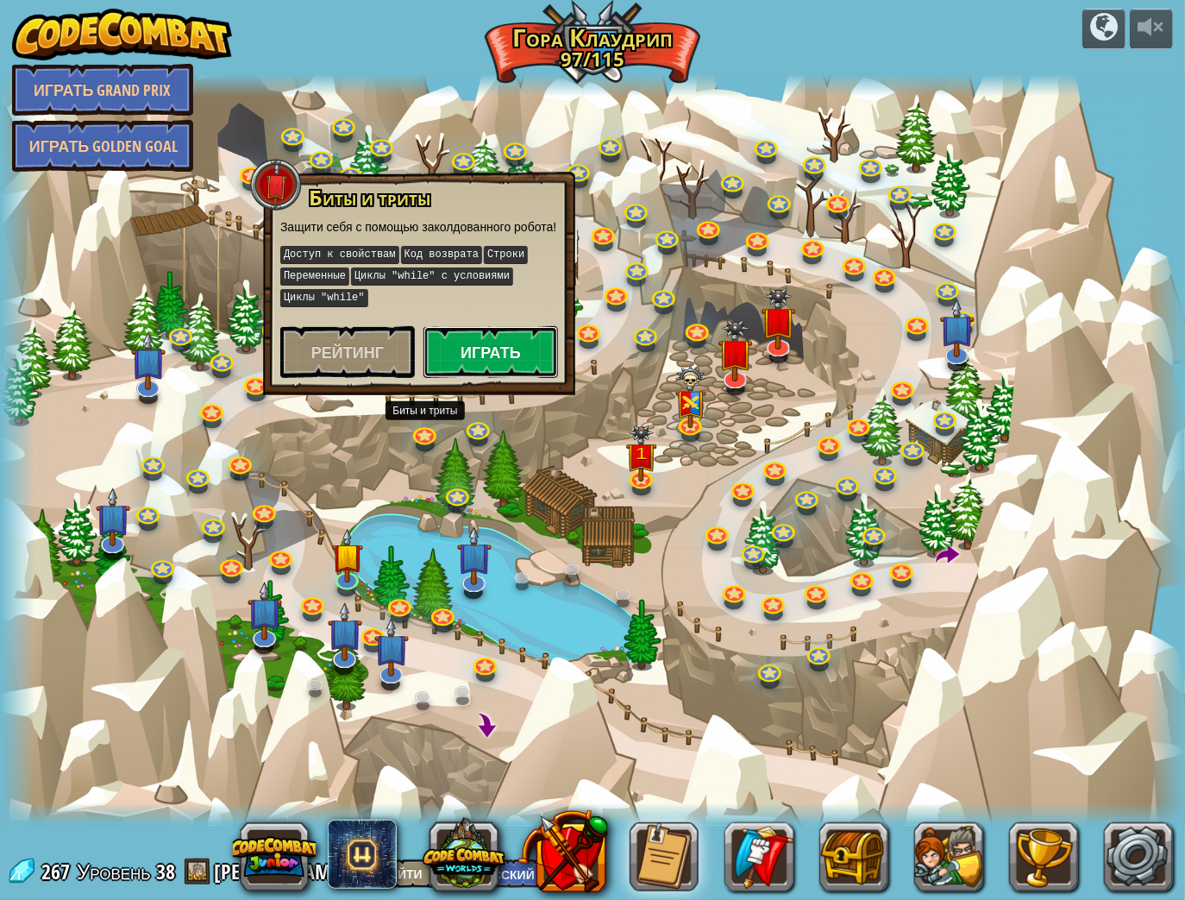
click at [525, 359] on button "Играть" at bounding box center [491, 352] width 135 height 52
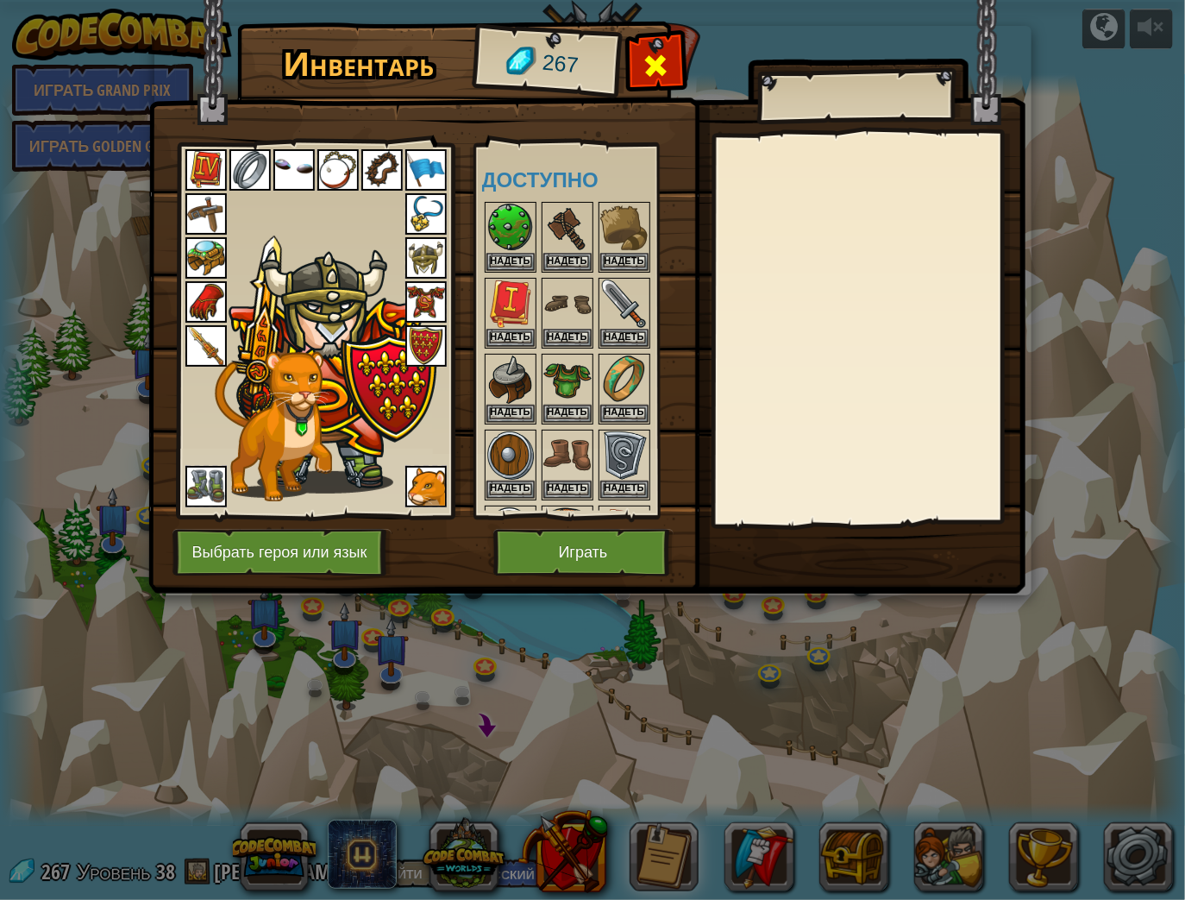
click at [632, 54] on div at bounding box center [656, 70] width 54 height 54
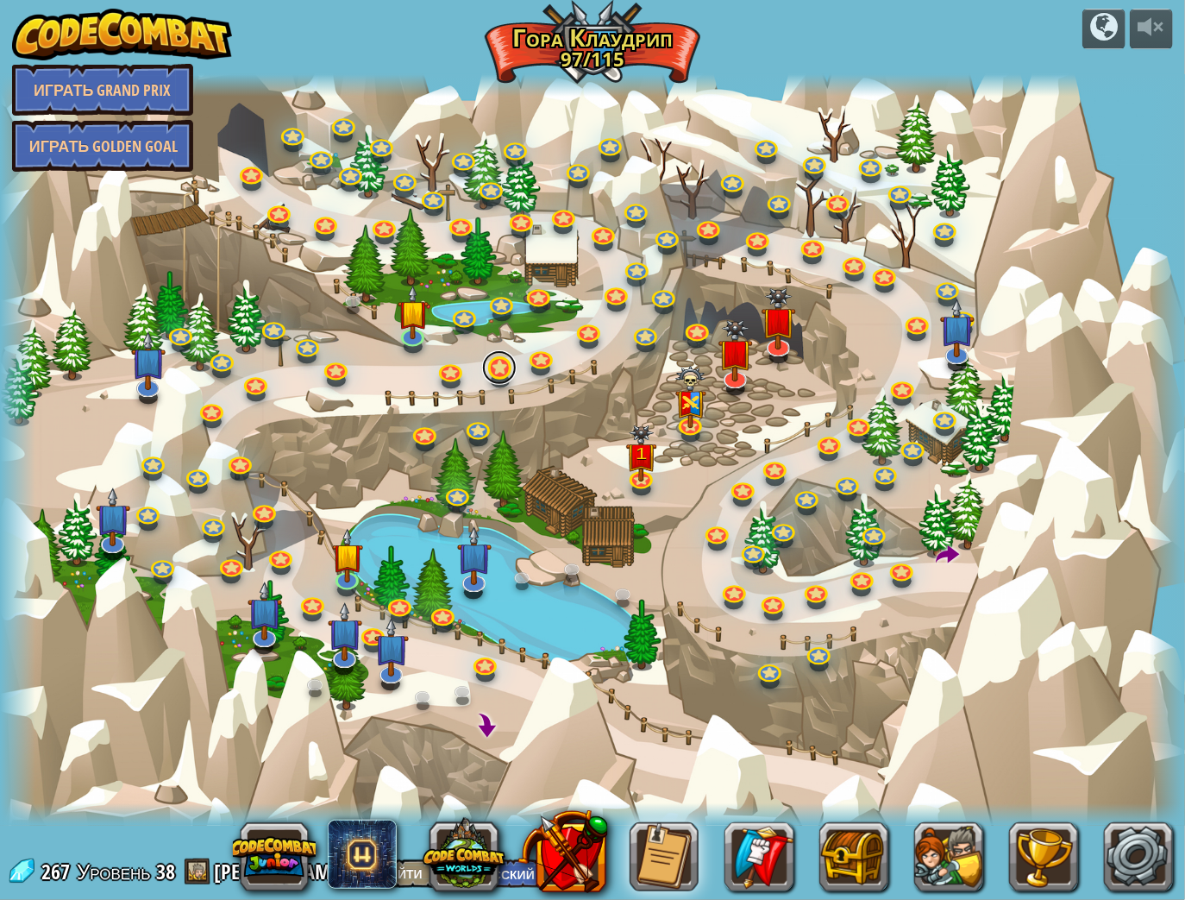
click at [507, 366] on link at bounding box center [499, 367] width 35 height 35
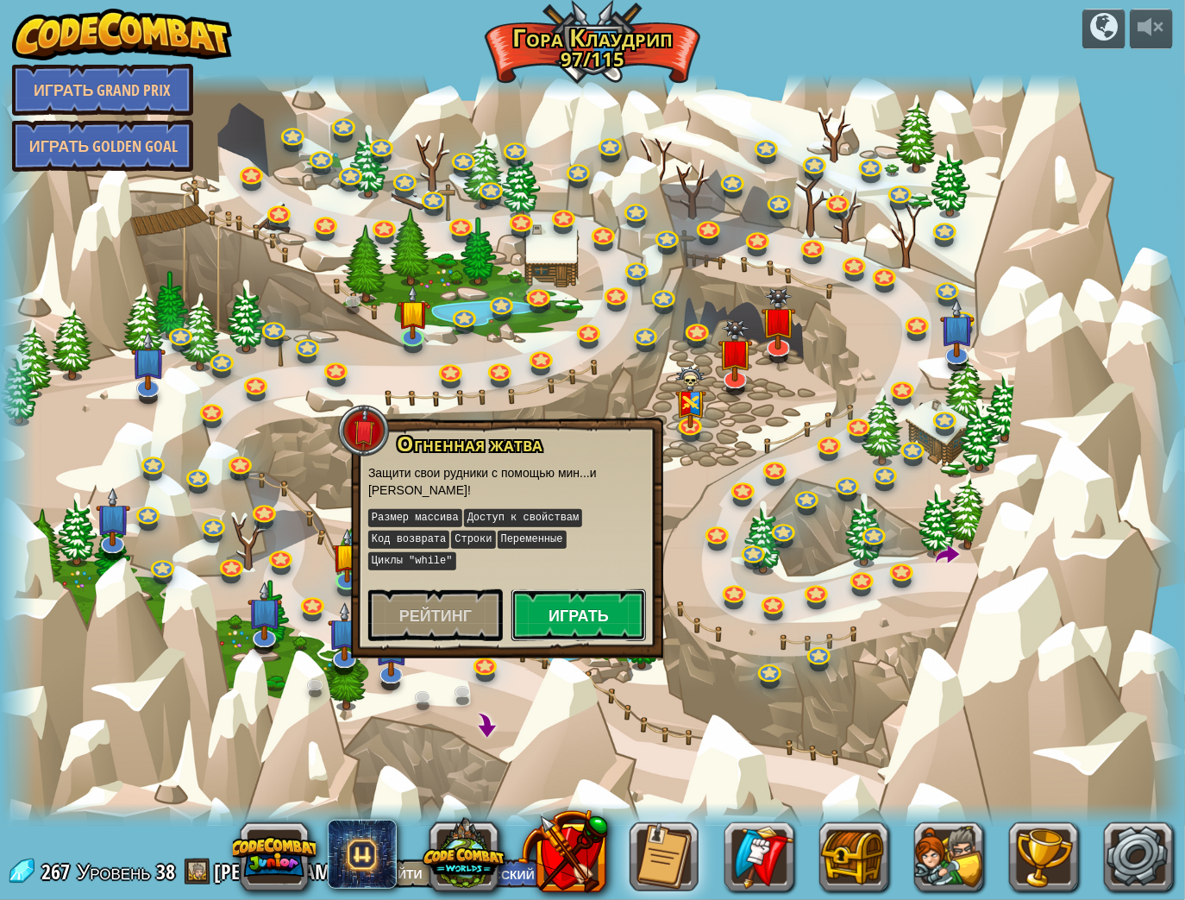
click at [569, 589] on button "Играть" at bounding box center [579, 615] width 135 height 52
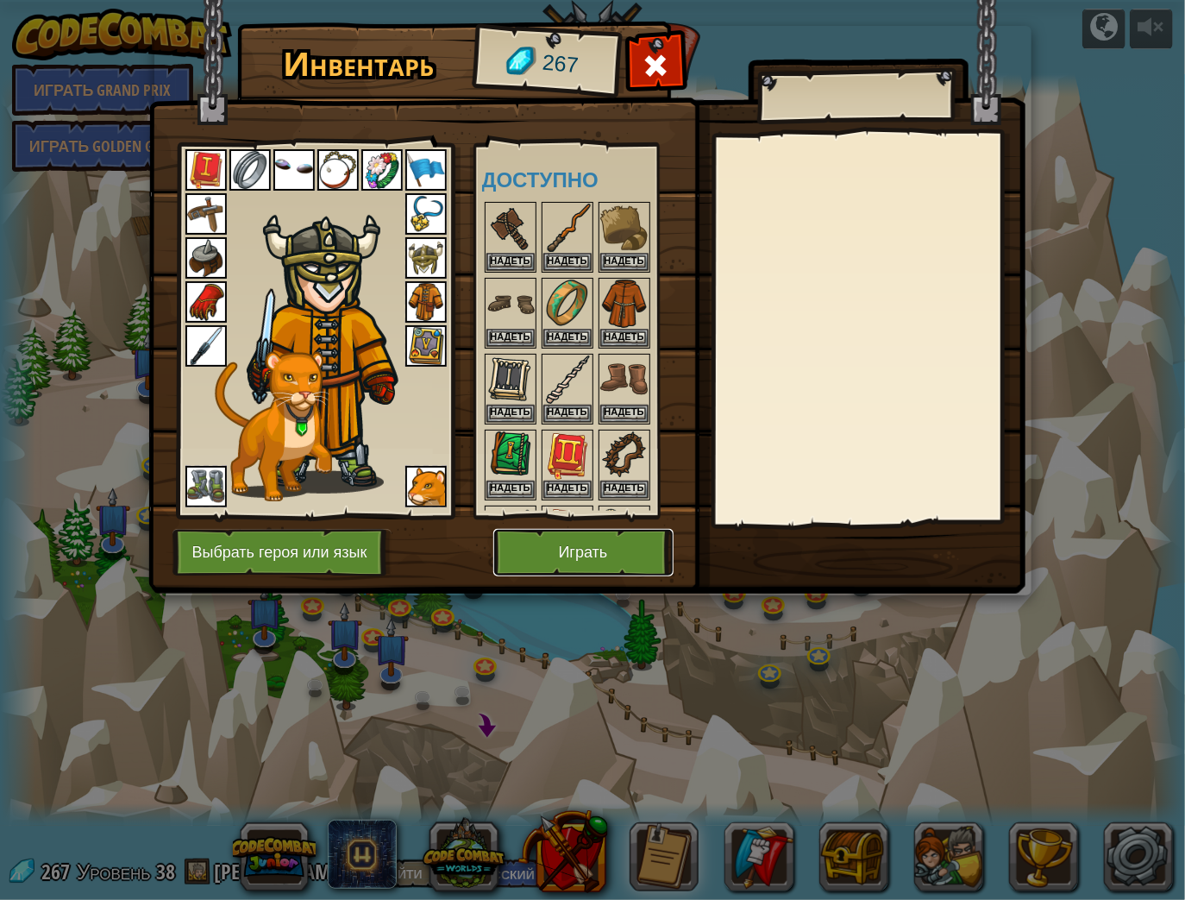
click at [575, 548] on button "Играть" at bounding box center [584, 552] width 180 height 47
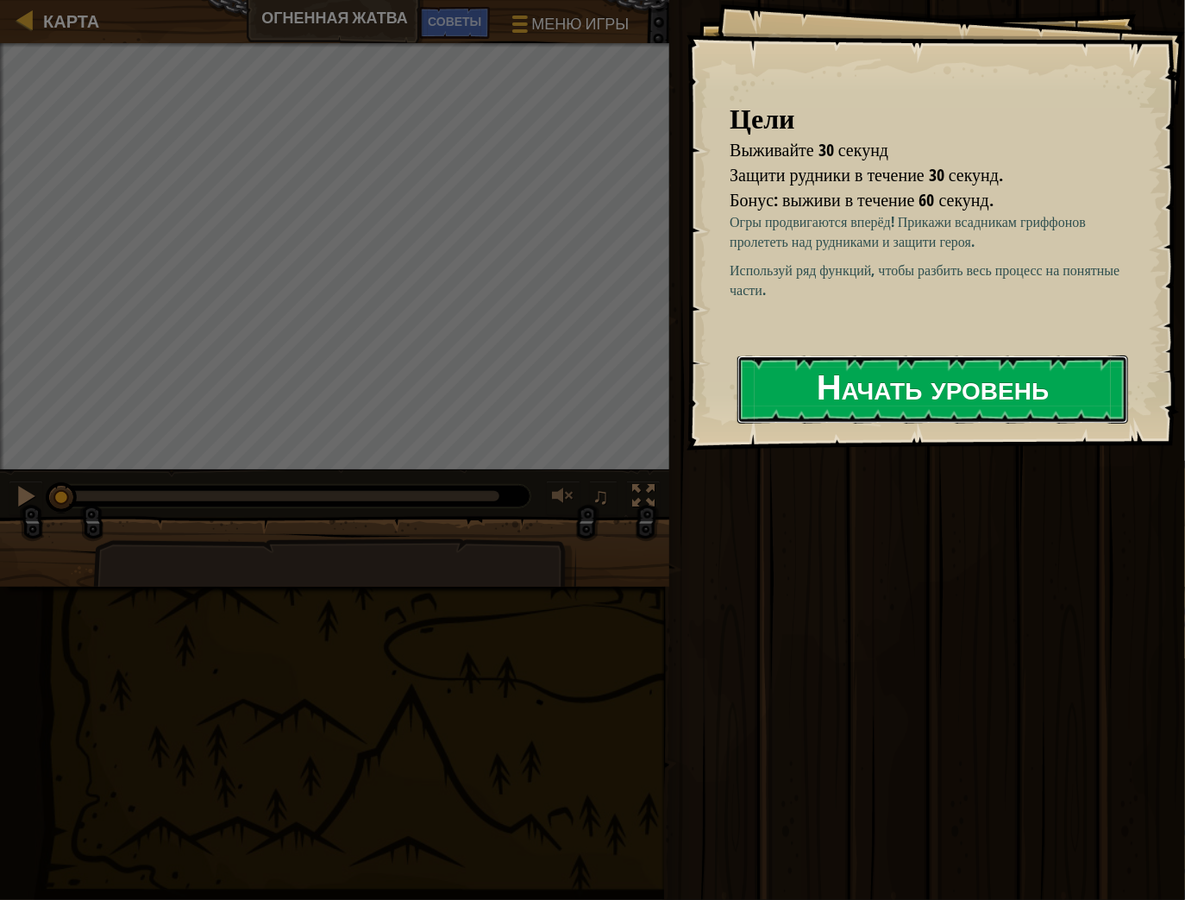
click at [1007, 384] on button "Начать уровень" at bounding box center [933, 389] width 391 height 68
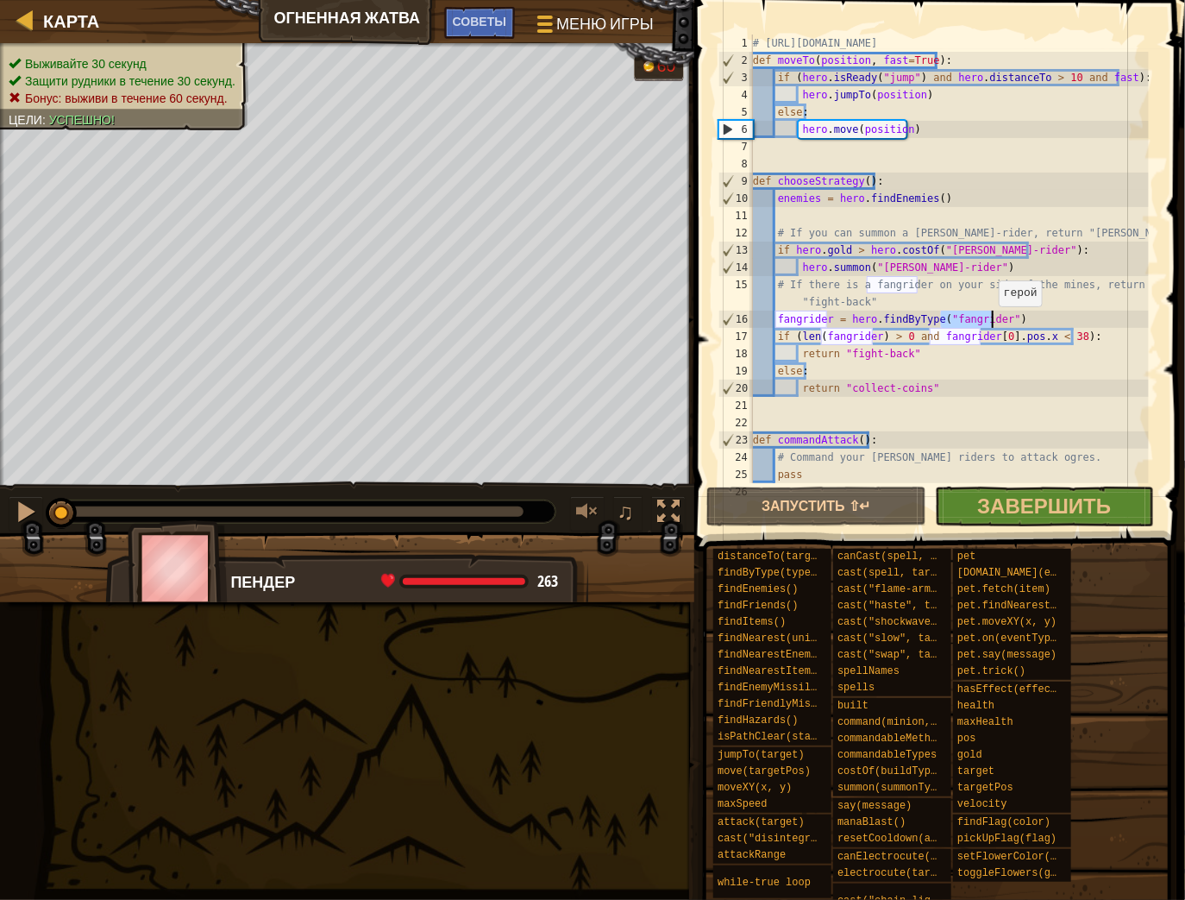
drag, startPoint x: 941, startPoint y: 318, endPoint x: 990, endPoint y: 324, distance: 49.5
click at [990, 324] on div "# [URL][DOMAIN_NAME] def moveTo ( position , fast = True ) : if ( hero . isRead…" at bounding box center [949, 276] width 399 height 483
type textarea "fangrider = hero.findByType("fangrider")"
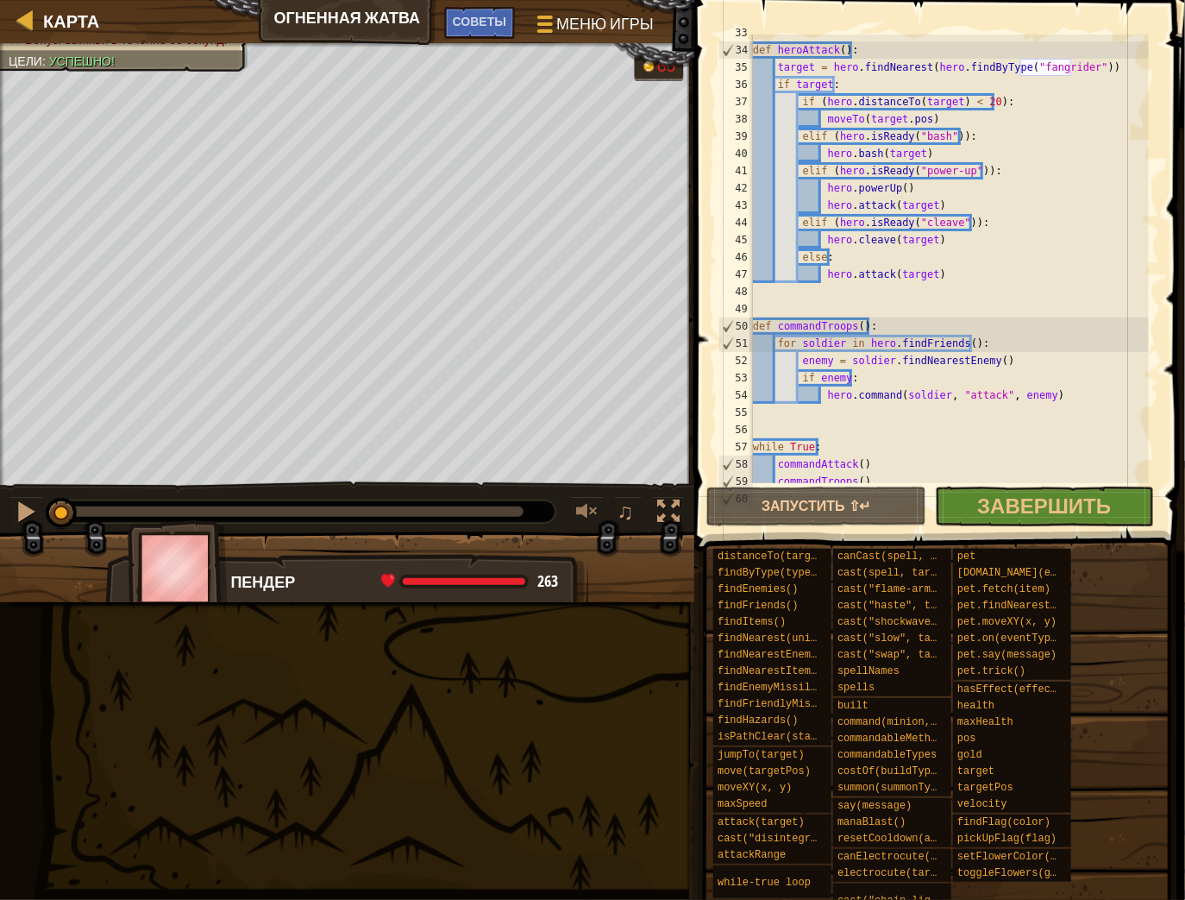
scroll to position [580, 0]
